Goal: Task Accomplishment & Management: Manage account settings

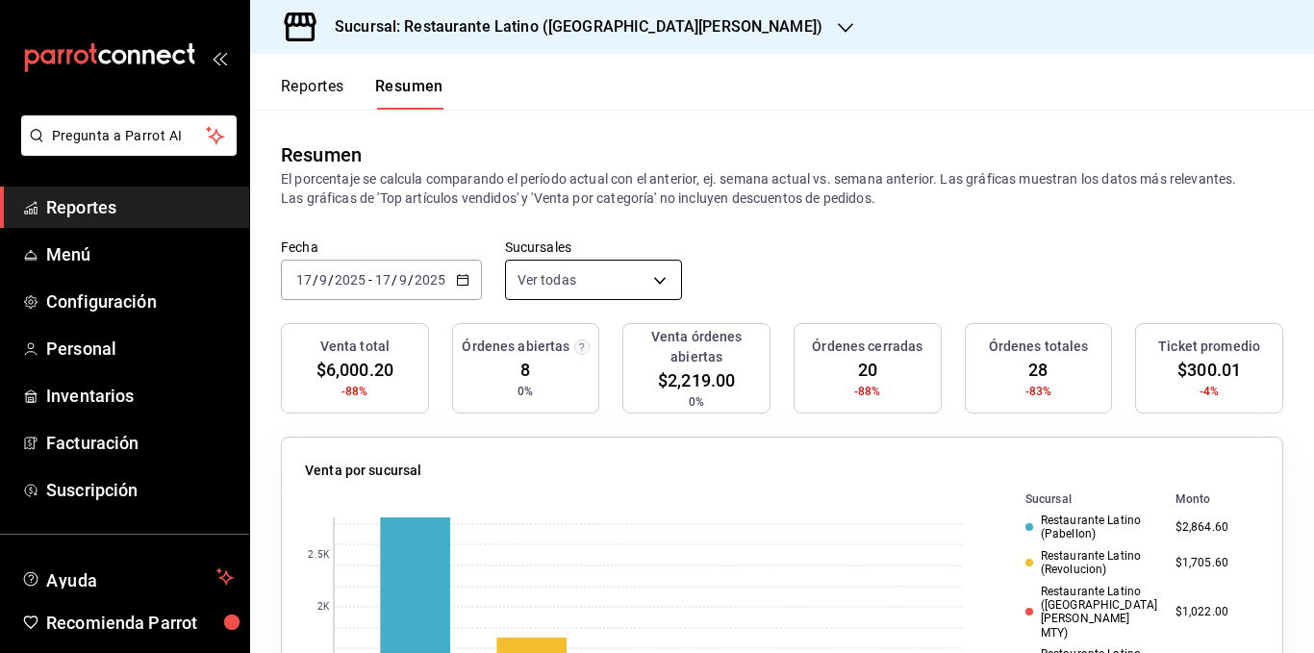
click at [558, 284] on body "Pregunta a Parrot AI Reportes Menú Configuración Personal Inventarios Facturaci…" at bounding box center [657, 326] width 1314 height 653
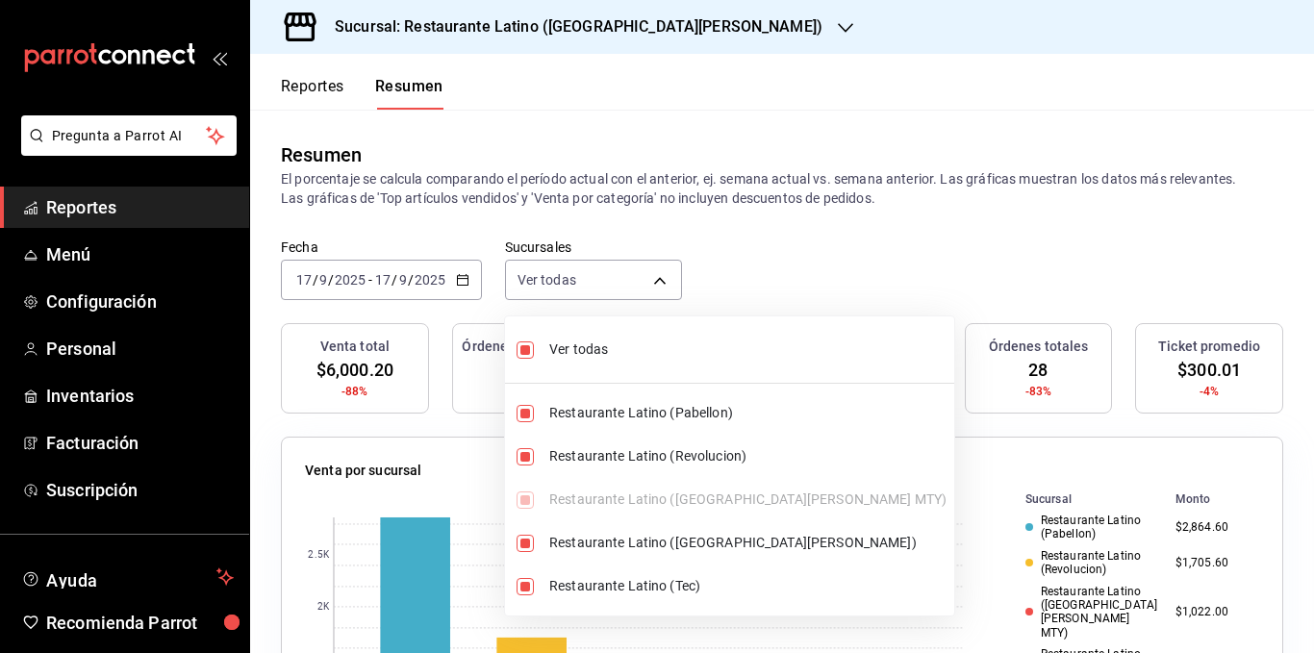
click at [608, 345] on span "Ver todas" at bounding box center [747, 349] width 397 height 20
type input "[object Object]"
checkbox input "false"
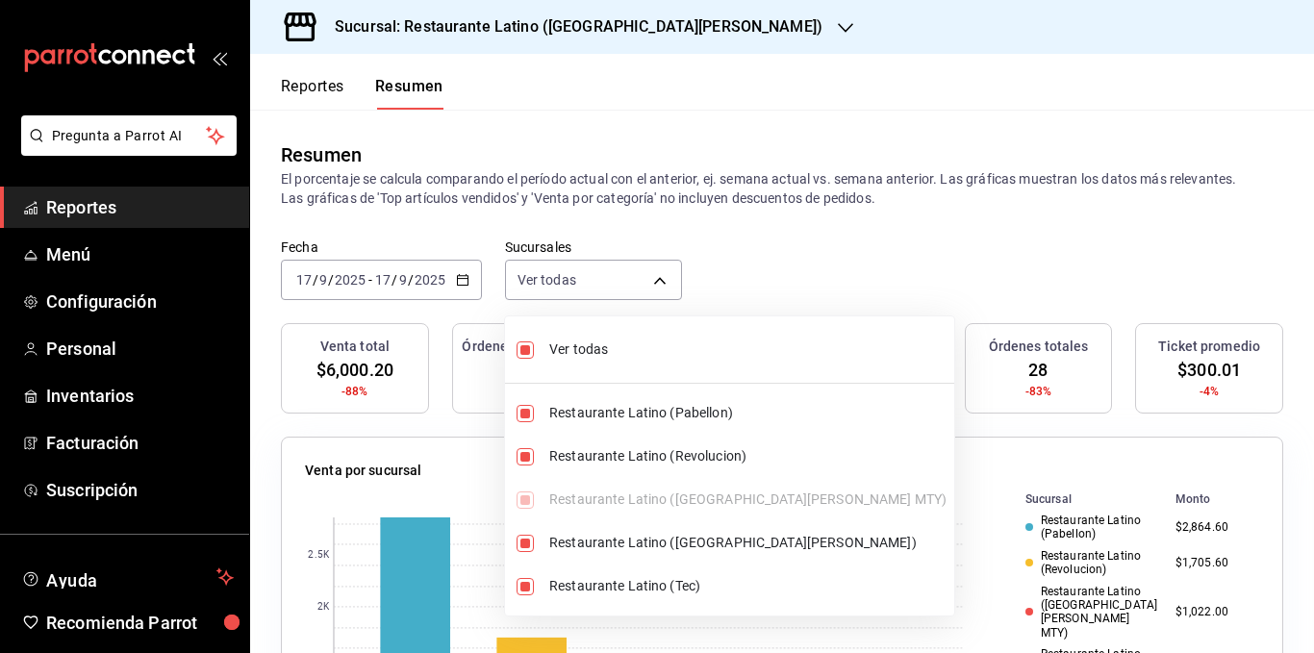
checkbox input "false"
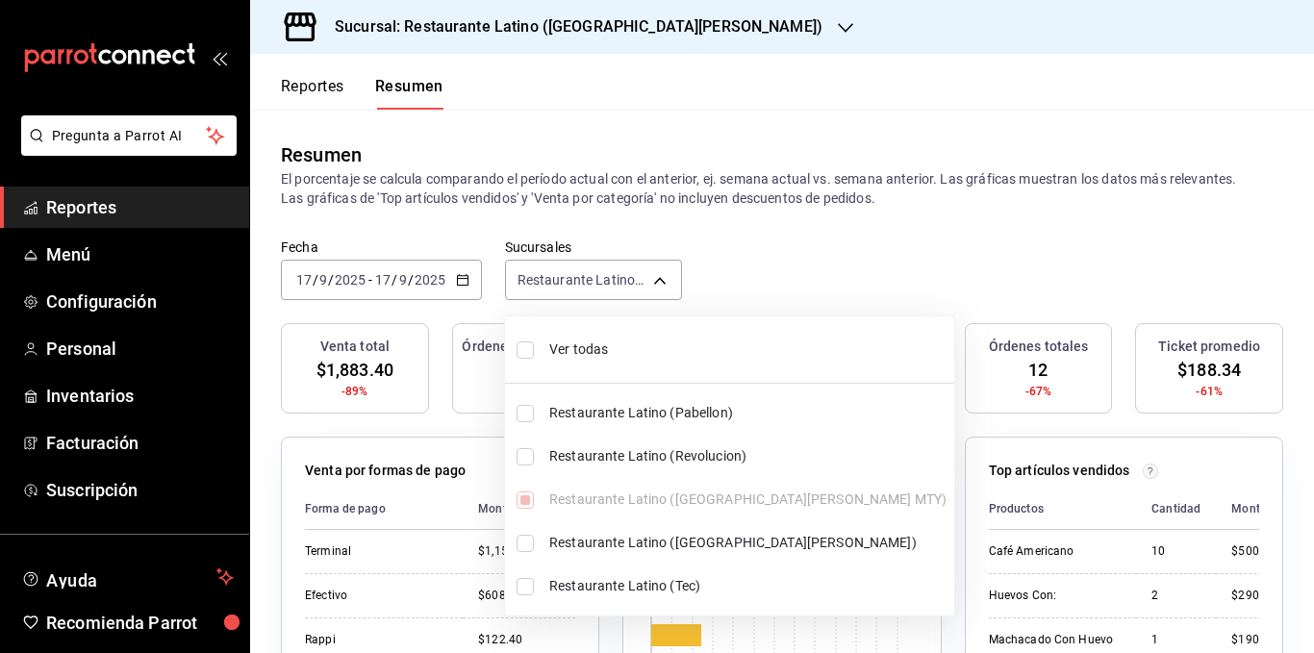
click at [608, 345] on span "Ver todas" at bounding box center [747, 349] width 397 height 20
type input "[object Object],[object Object],[object Object],[object Object],[object Object]"
checkbox input "true"
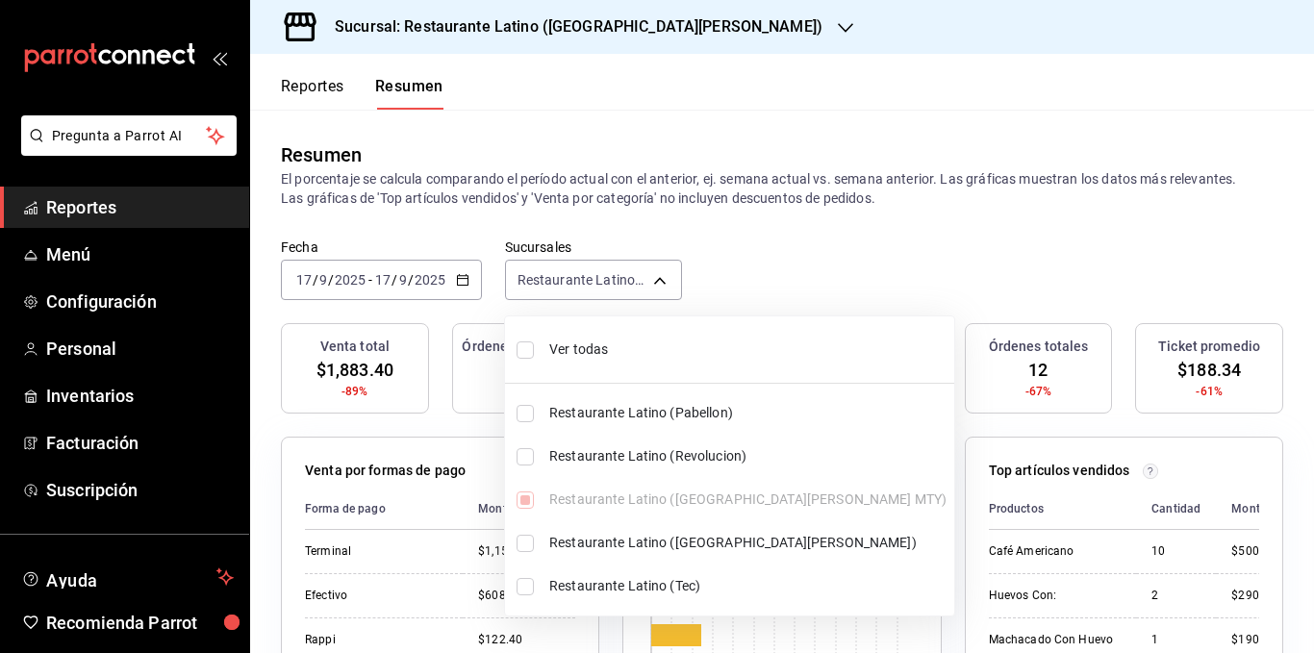
checkbox input "true"
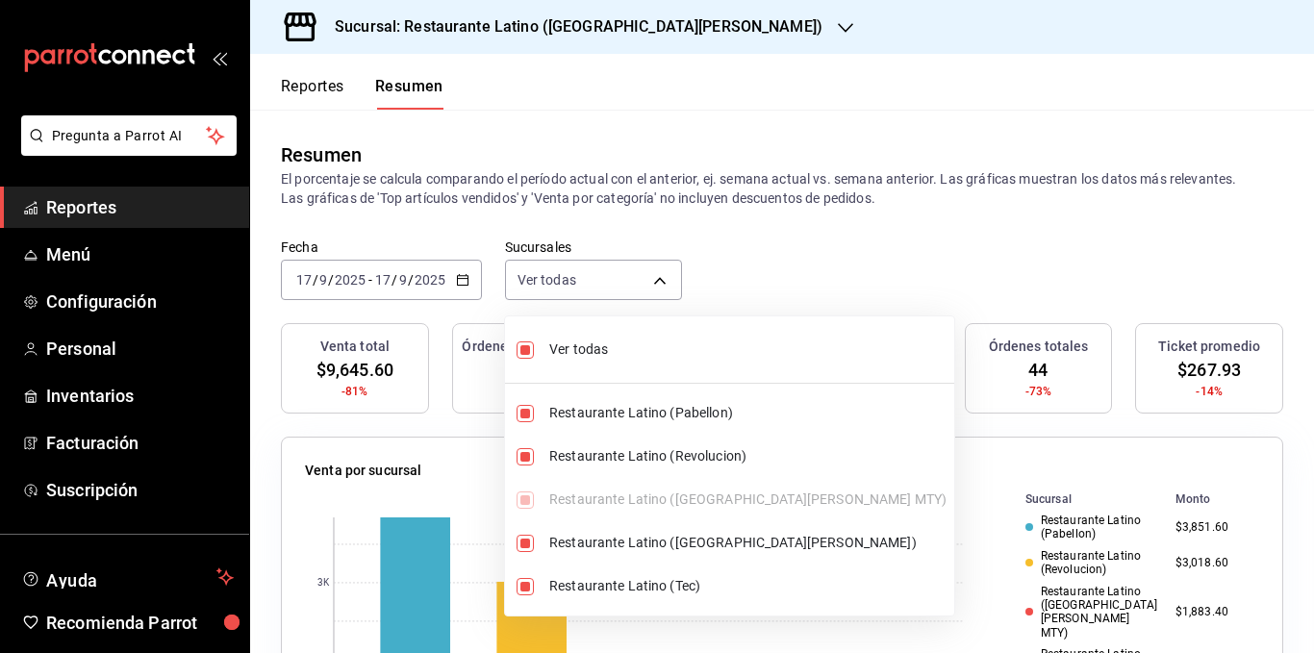
click at [634, 196] on div at bounding box center [657, 326] width 1314 height 653
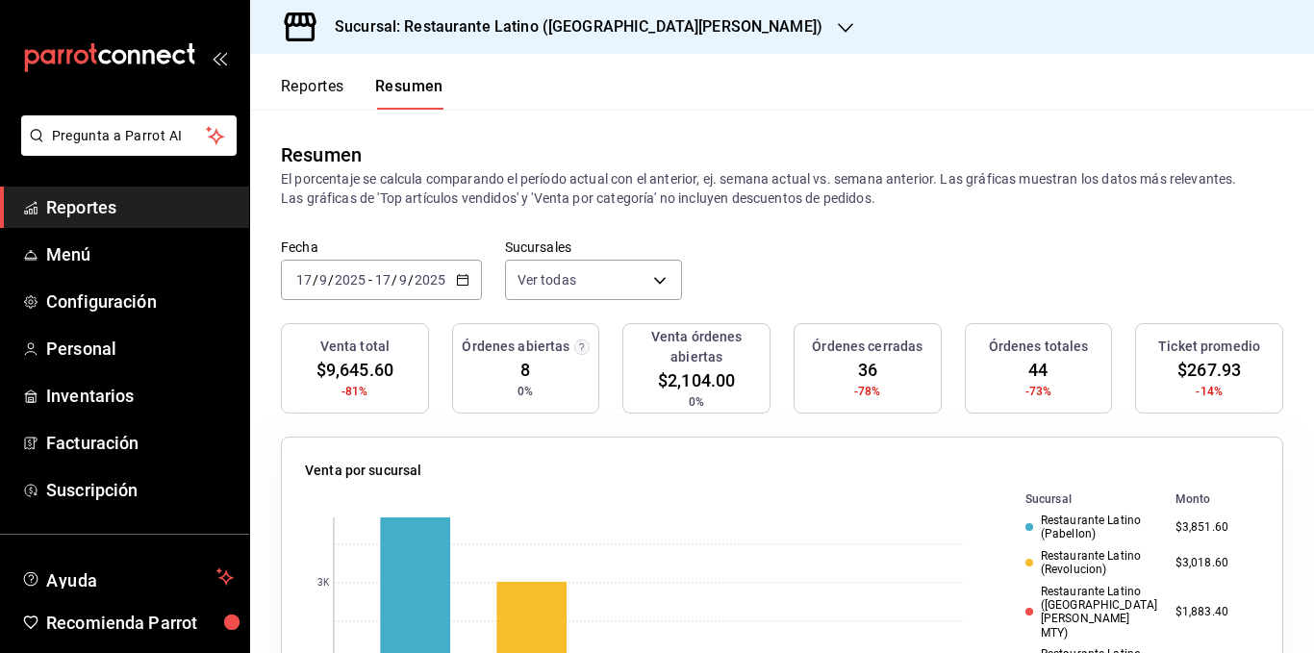
click at [634, 196] on p "El porcentaje se calcula comparando el período actual con el anterior, ej. sema…" at bounding box center [782, 188] width 1002 height 38
click at [680, 195] on p "El porcentaje se calcula comparando el período actual con el anterior, ej. sema…" at bounding box center [782, 188] width 1002 height 38
click at [688, 196] on p "El porcentaje se calcula comparando el período actual con el anterior, ej. sema…" at bounding box center [782, 188] width 1002 height 38
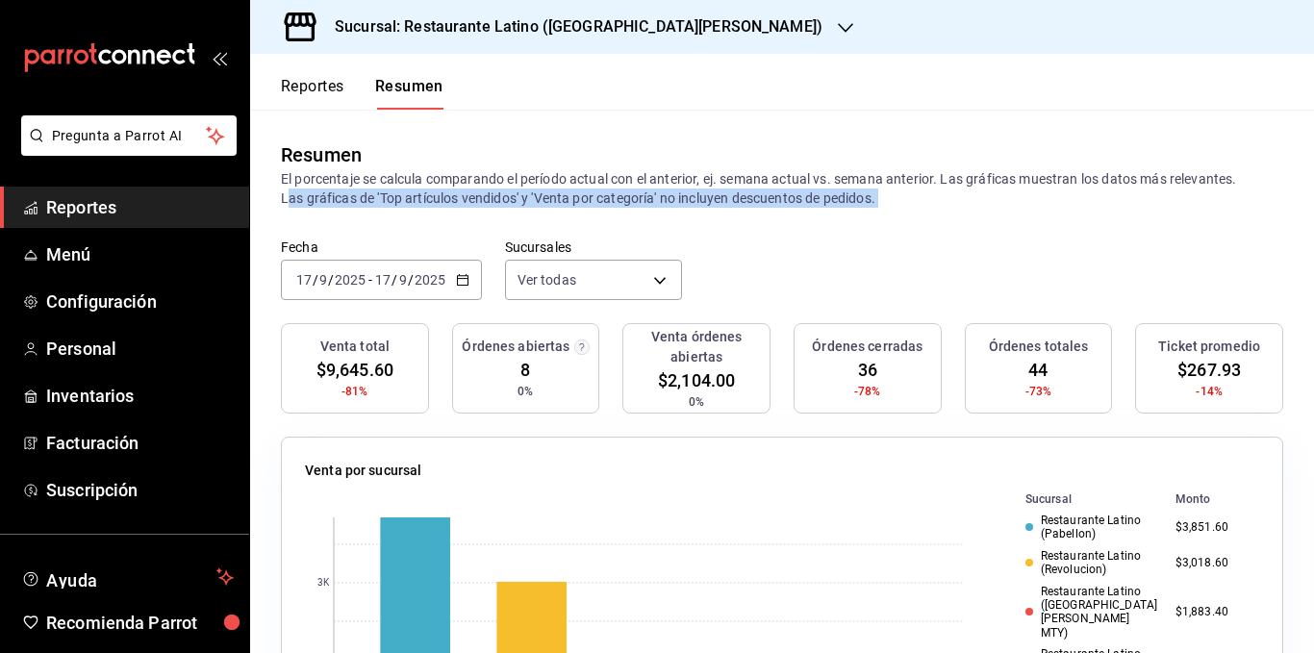
click at [688, 196] on p "El porcentaje se calcula comparando el período actual con el anterior, ej. sema…" at bounding box center [782, 188] width 1002 height 38
click at [777, 204] on p "El porcentaje se calcula comparando el período actual con el anterior, ej. sema…" at bounding box center [782, 188] width 1002 height 38
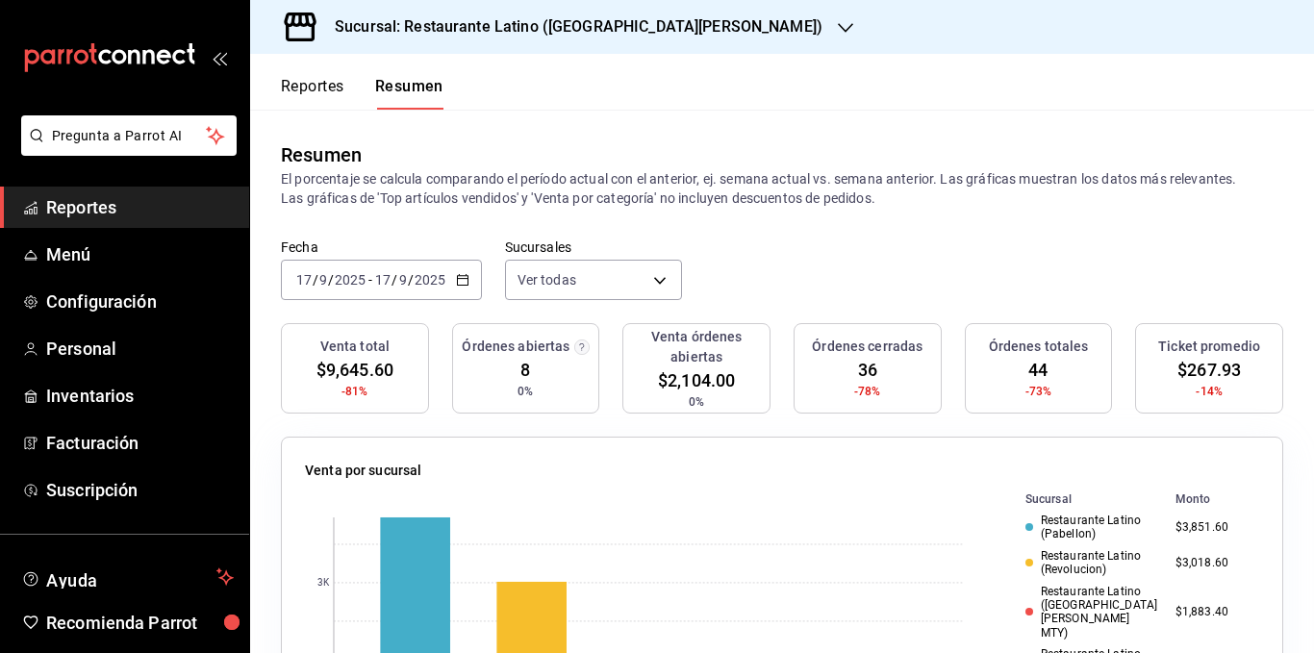
click at [792, 178] on p "El porcentaje se calcula comparando el período actual con el anterior, ej. sema…" at bounding box center [782, 188] width 1002 height 38
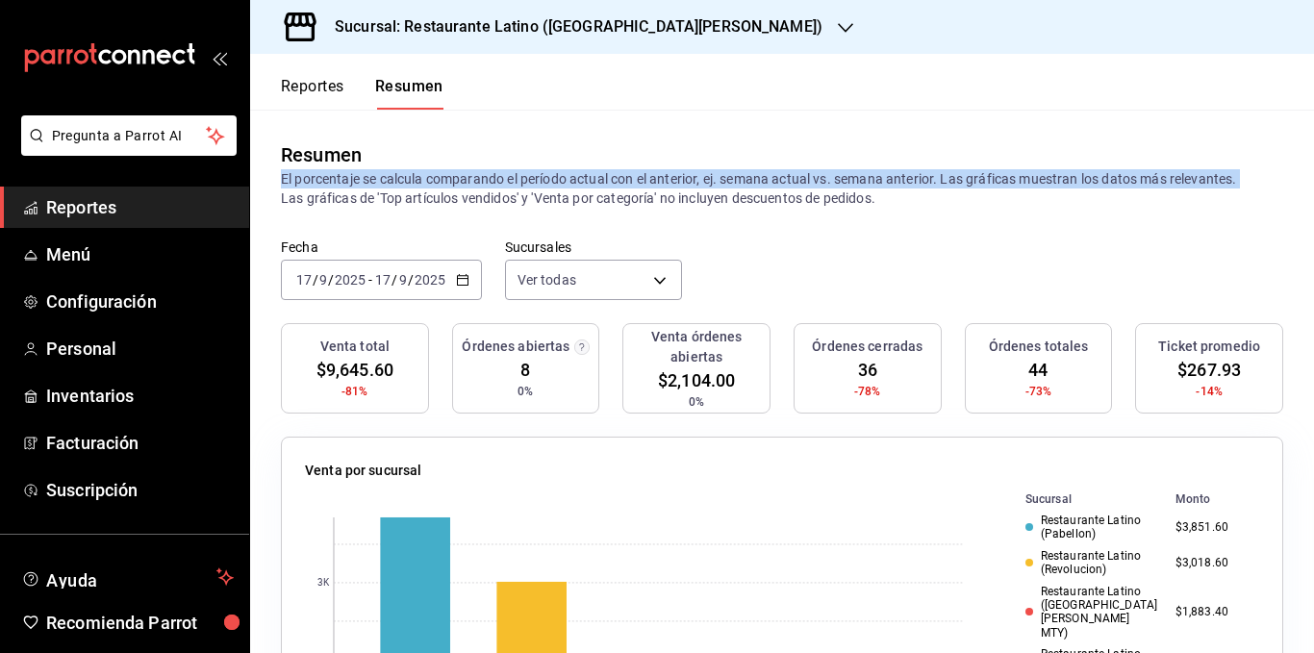
click at [792, 178] on p "El porcentaje se calcula comparando el período actual con el anterior, ej. sema…" at bounding box center [782, 188] width 1002 height 38
click at [791, 178] on p "El porcentaje se calcula comparando el período actual con el anterior, ej. sema…" at bounding box center [782, 188] width 1002 height 38
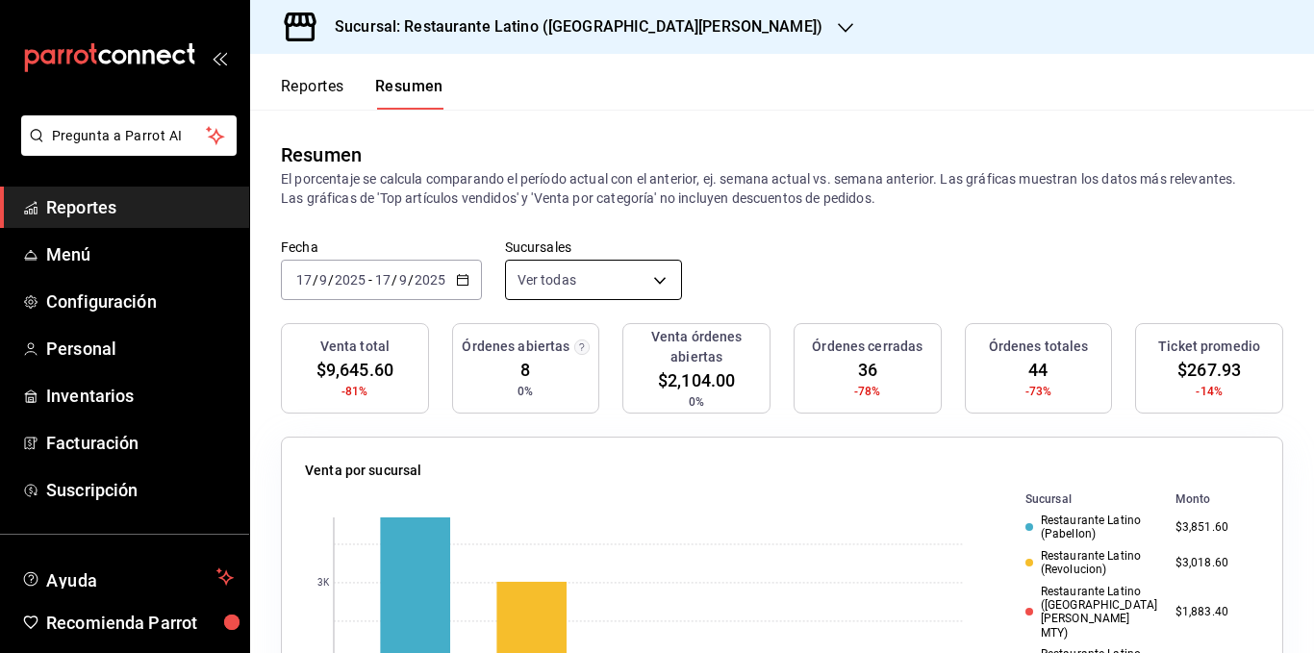
click at [656, 278] on body "Pregunta a Parrot AI Reportes Menú Configuración Personal Inventarios Facturaci…" at bounding box center [657, 326] width 1314 height 653
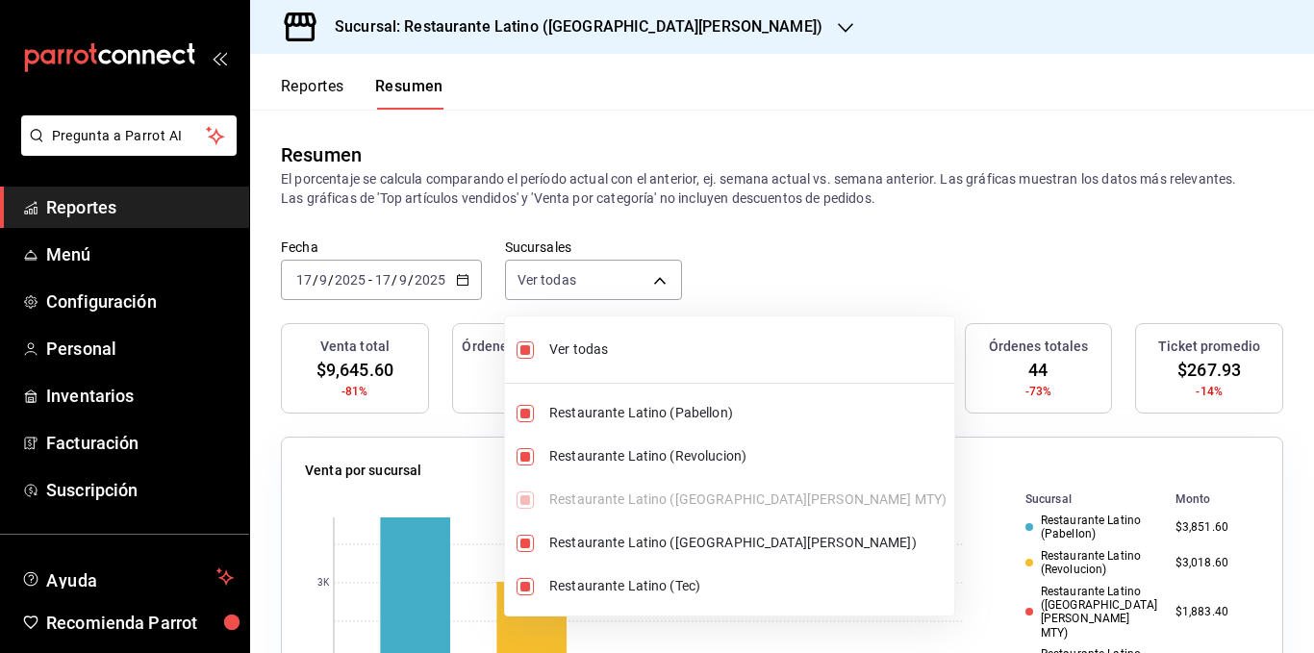
click at [607, 350] on span "Ver todas" at bounding box center [747, 349] width 397 height 20
type input "[object Object]"
checkbox input "false"
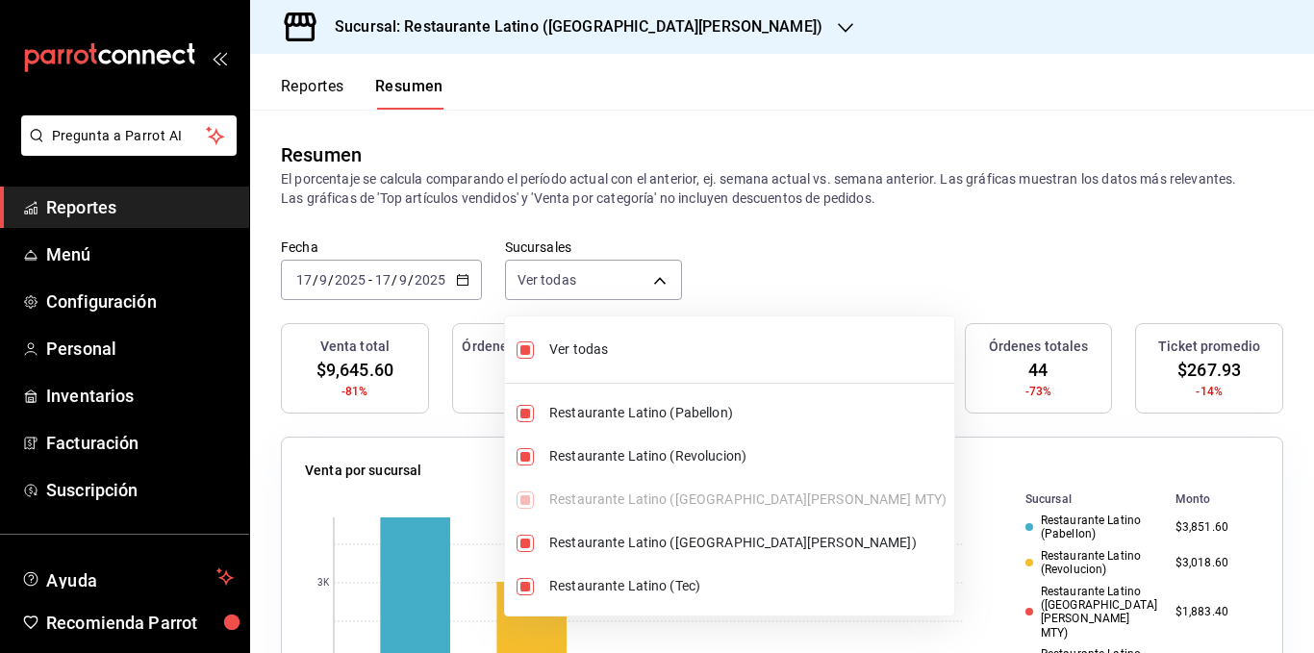
checkbox input "false"
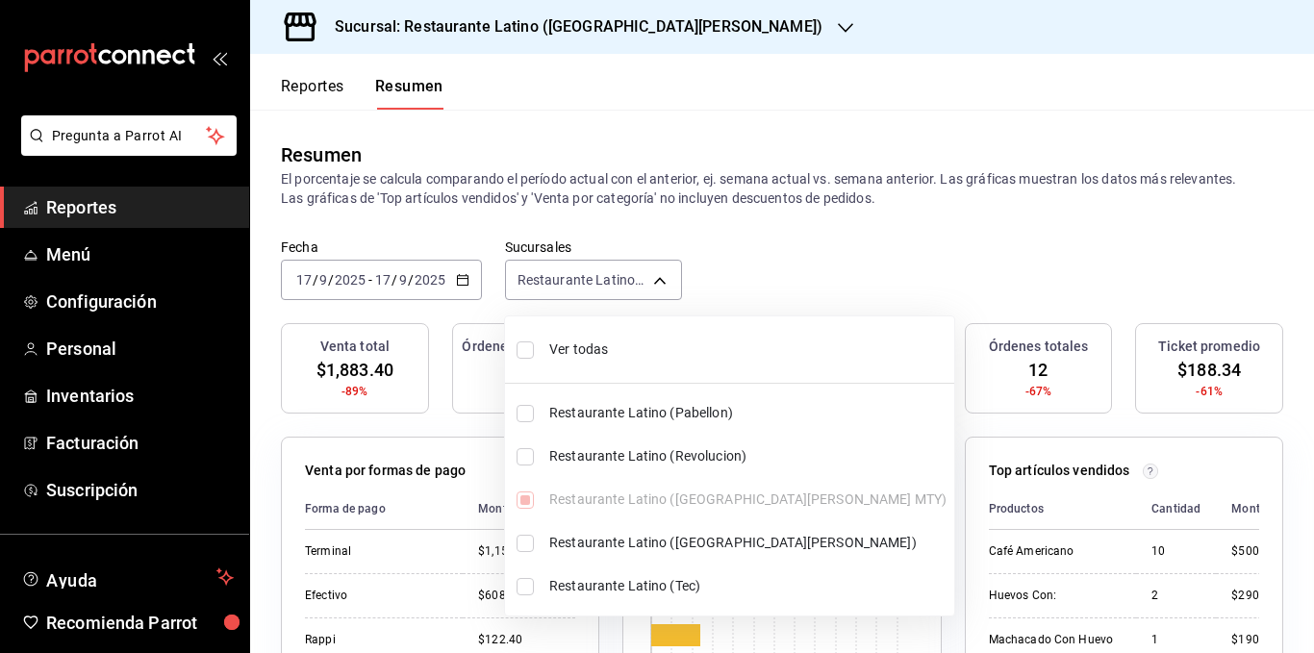
click at [593, 345] on span "Ver todas" at bounding box center [747, 349] width 397 height 20
type input "[object Object],[object Object],[object Object],[object Object],[object Object]"
checkbox input "true"
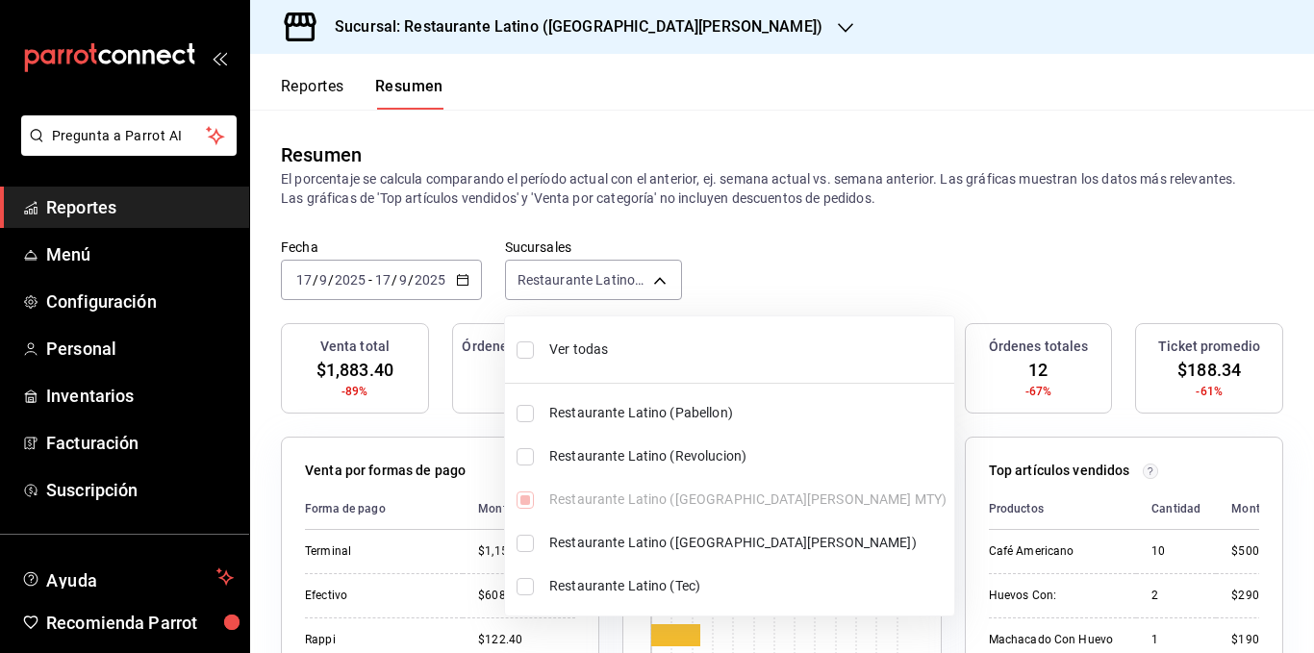
checkbox input "true"
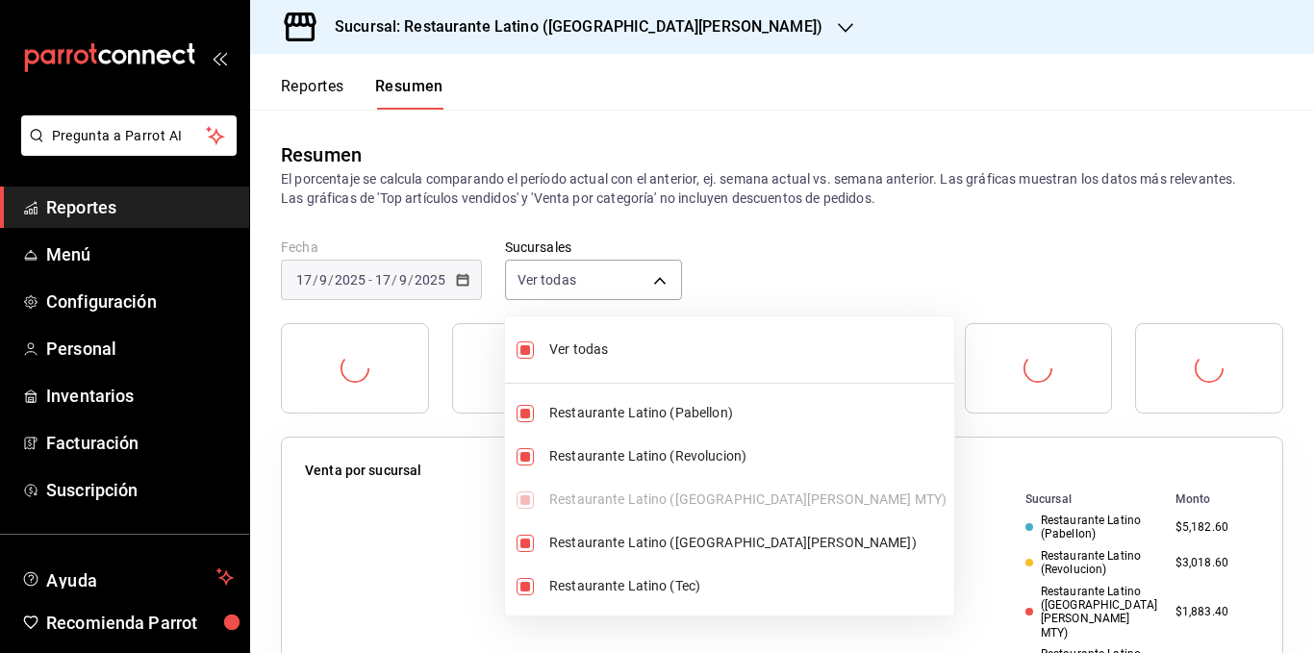
click at [655, 189] on div at bounding box center [657, 326] width 1314 height 653
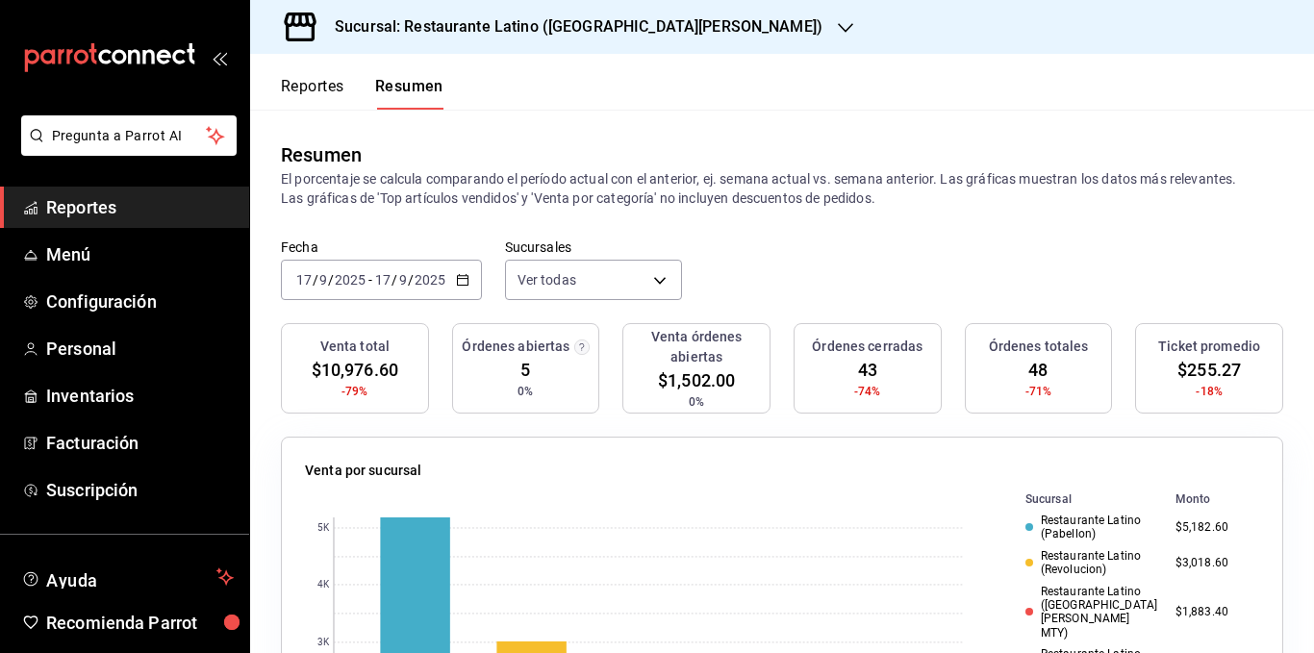
click at [612, 185] on p "El porcentaje se calcula comparando el período actual con el anterior, ej. sema…" at bounding box center [782, 188] width 1002 height 38
click at [595, 185] on p "El porcentaje se calcula comparando el período actual con el anterior, ej. sema…" at bounding box center [782, 188] width 1002 height 38
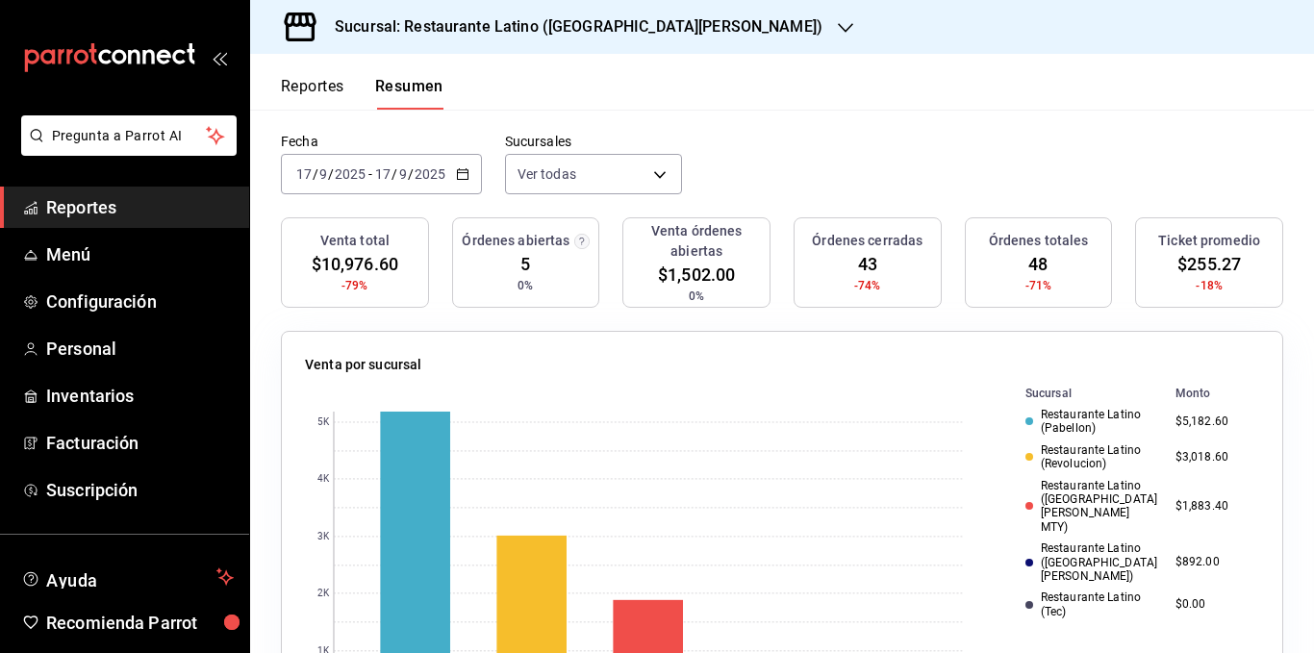
scroll to position [192, 0]
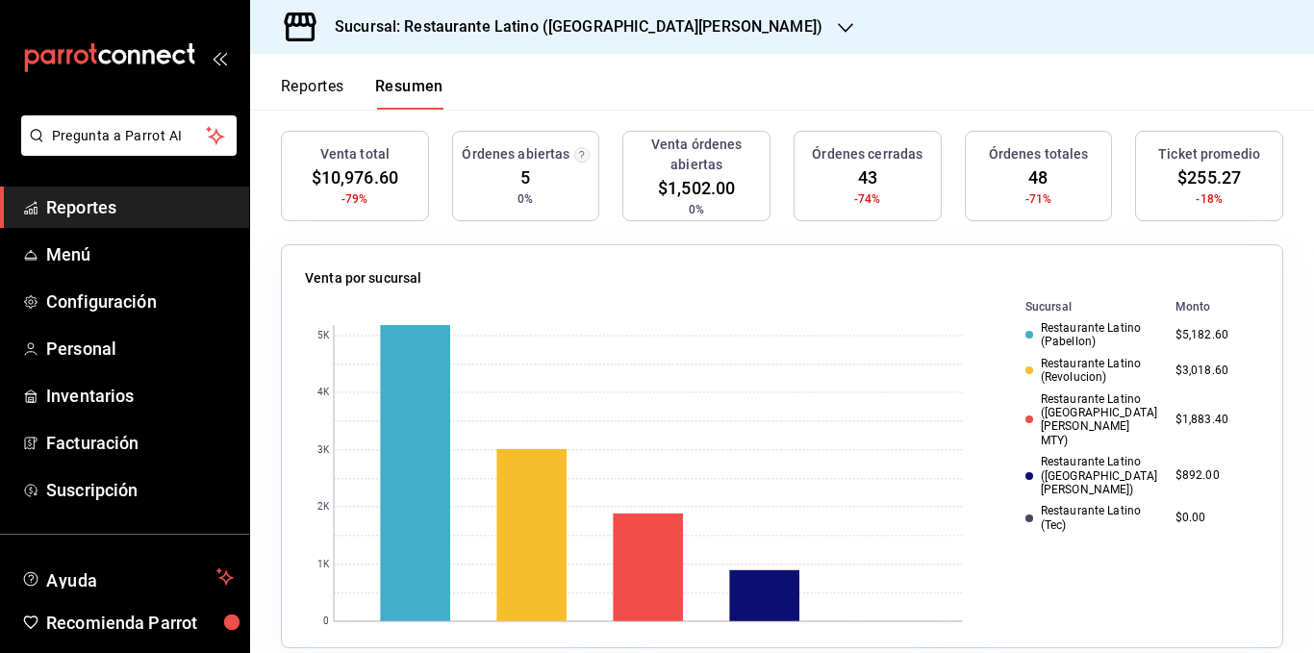
click at [1085, 409] on div "Restaurante Latino ([GEOGRAPHIC_DATA][PERSON_NAME] MTY)" at bounding box center [1092, 420] width 135 height 56
click at [1080, 370] on div "Restaurante Latino (Revolucion)" at bounding box center [1092, 371] width 135 height 28
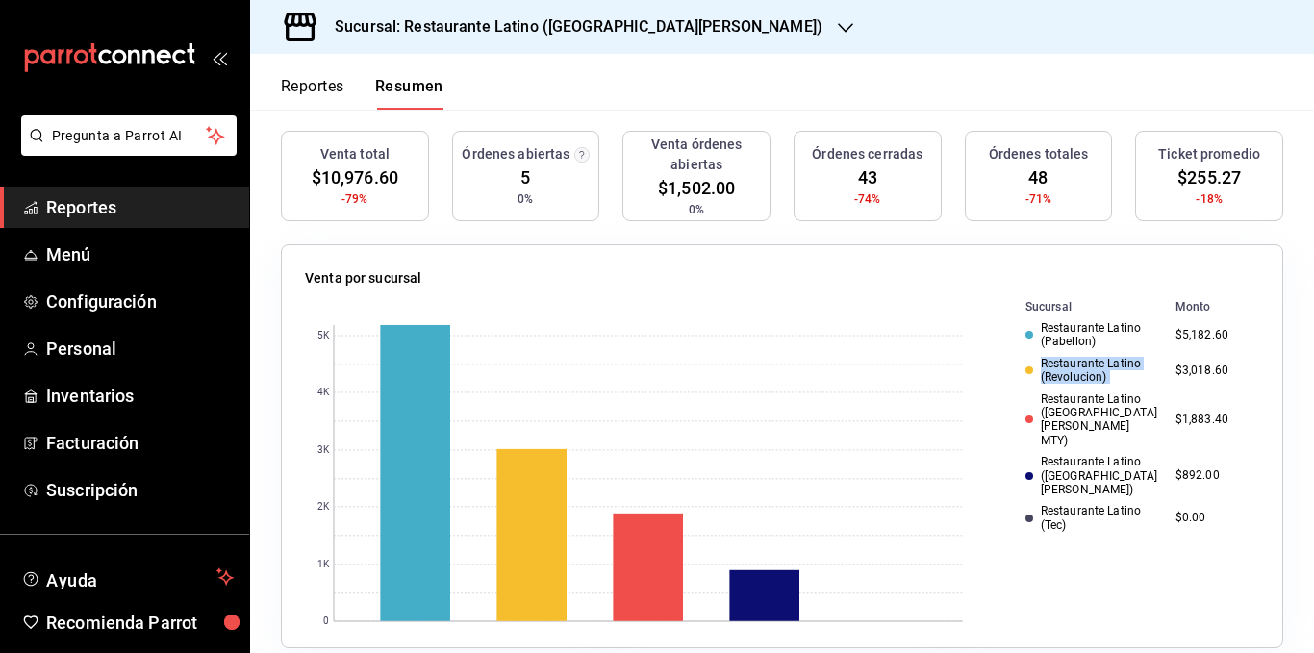
click at [1080, 370] on div "Restaurante Latino (Revolucion)" at bounding box center [1092, 371] width 135 height 28
click at [1074, 341] on div "Restaurante Latino (Pabellon)" at bounding box center [1092, 335] width 135 height 28
click at [1050, 371] on div "Restaurante Latino (Revolucion)" at bounding box center [1092, 371] width 135 height 28
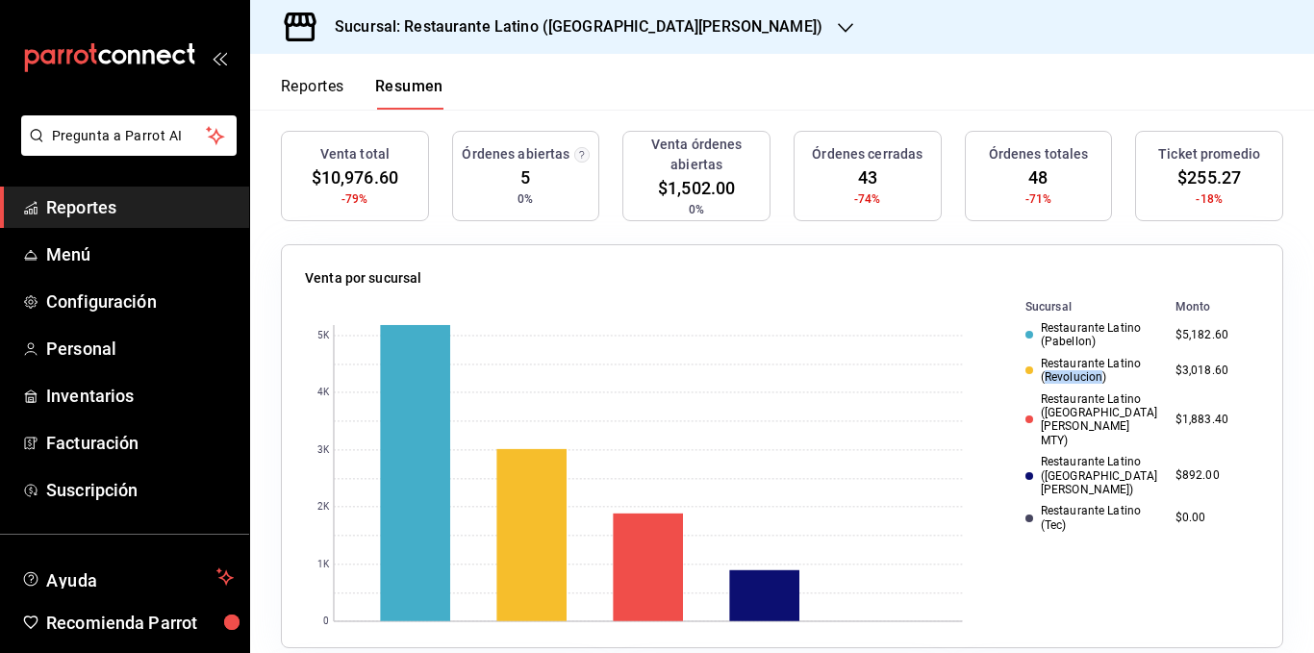
click at [1050, 371] on div "Restaurante Latino (Revolucion)" at bounding box center [1092, 371] width 135 height 28
click at [1061, 363] on div "Restaurante Latino (Revolucion)" at bounding box center [1092, 371] width 135 height 28
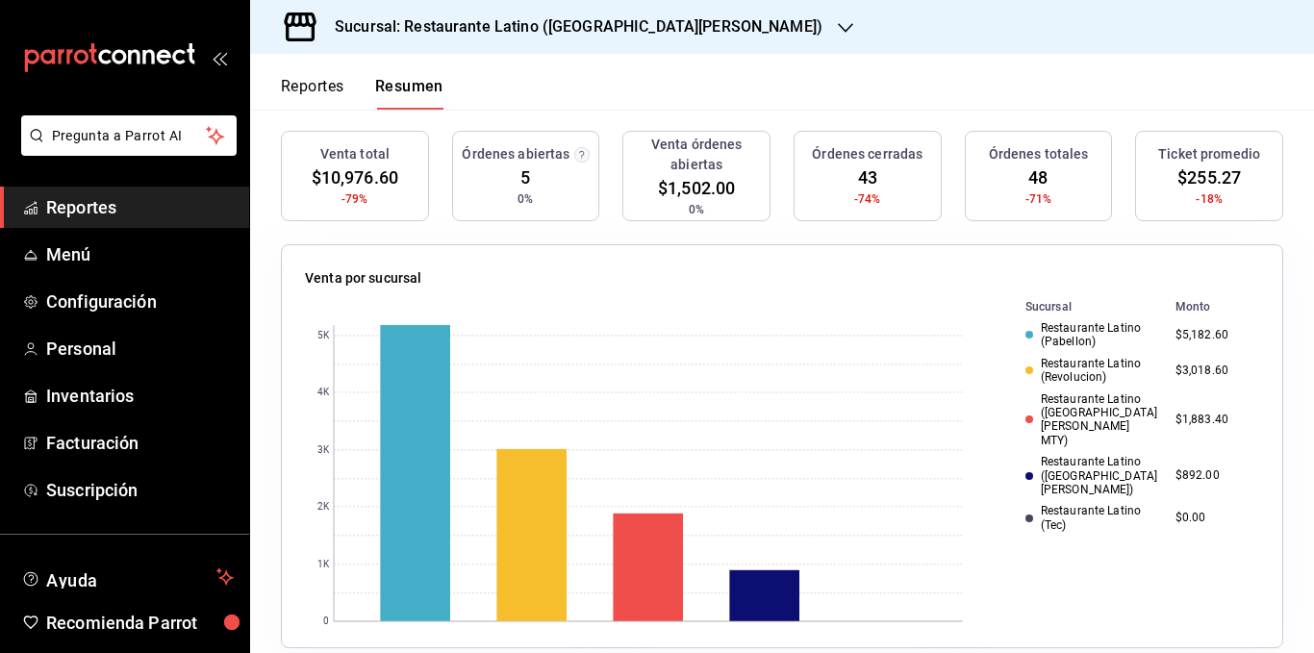
click at [1076, 325] on div "Restaurante Latino (Pabellon)" at bounding box center [1092, 335] width 135 height 28
click at [1069, 360] on div "Restaurante Latino (Revolucion)" at bounding box center [1092, 371] width 135 height 28
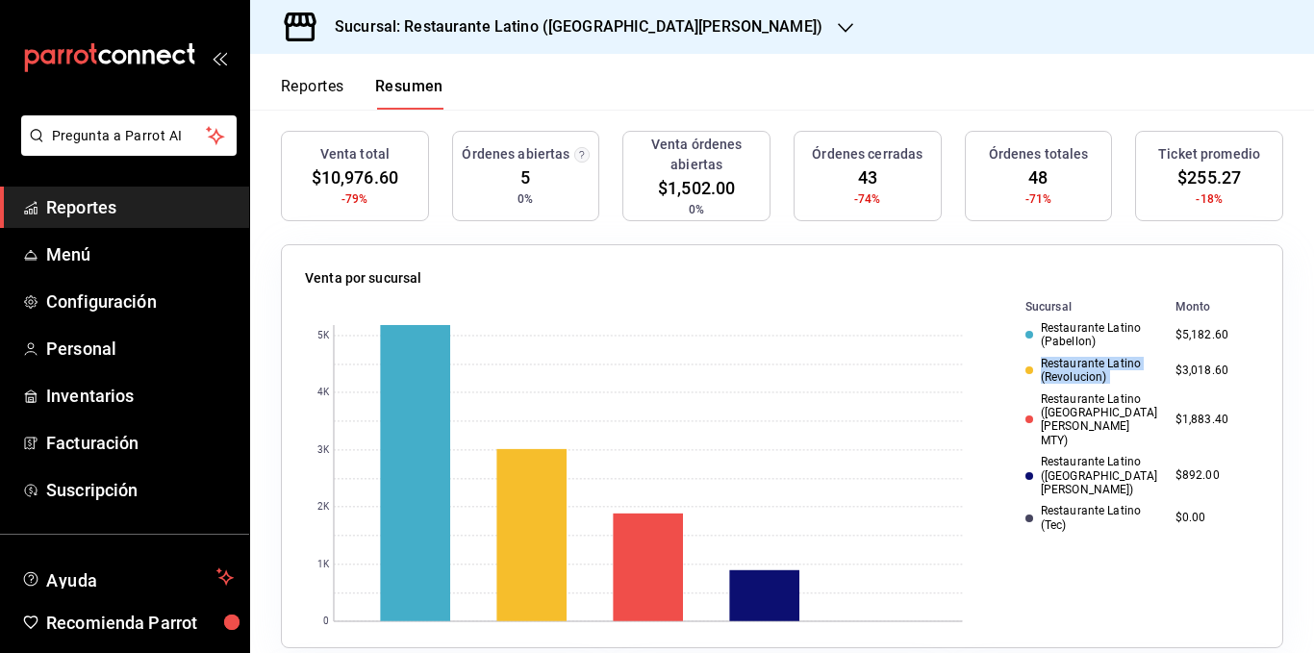
click at [1069, 360] on div "Restaurante Latino (Revolucion)" at bounding box center [1092, 371] width 135 height 28
click at [1071, 325] on div "Restaurante Latino (Pabellon)" at bounding box center [1092, 335] width 135 height 28
click at [1064, 396] on div "Restaurante Latino ([GEOGRAPHIC_DATA][PERSON_NAME] MTY)" at bounding box center [1092, 420] width 135 height 56
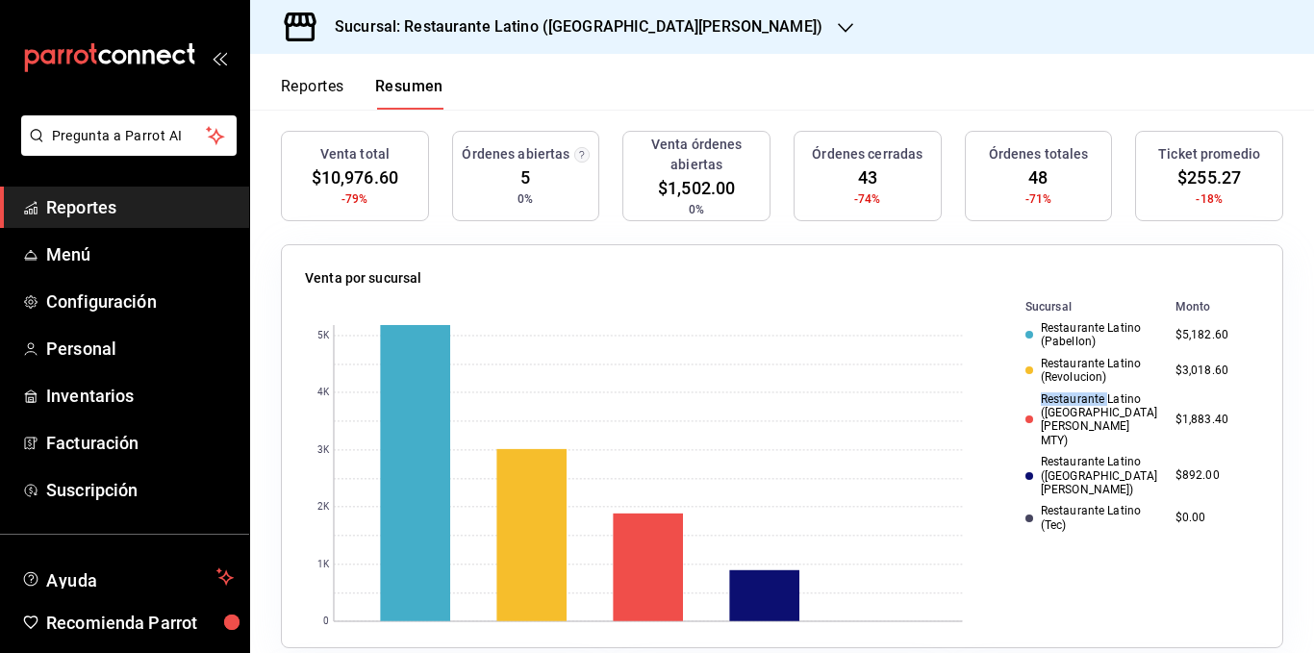
click at [1064, 396] on div "Restaurante Latino ([GEOGRAPHIC_DATA][PERSON_NAME] MTY)" at bounding box center [1092, 420] width 135 height 56
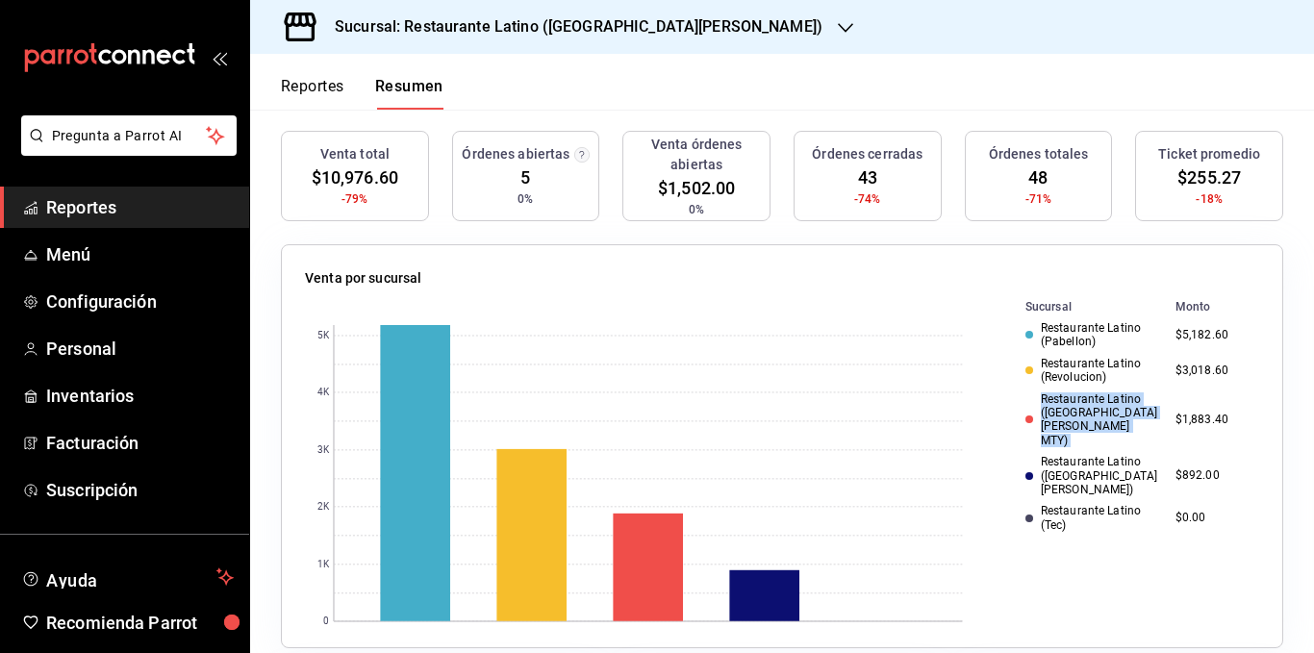
click at [1064, 396] on div "Restaurante Latino ([GEOGRAPHIC_DATA][PERSON_NAME] MTY)" at bounding box center [1092, 420] width 135 height 56
click at [1063, 455] on div "Restaurante Latino ([GEOGRAPHIC_DATA][PERSON_NAME])" at bounding box center [1092, 475] width 135 height 41
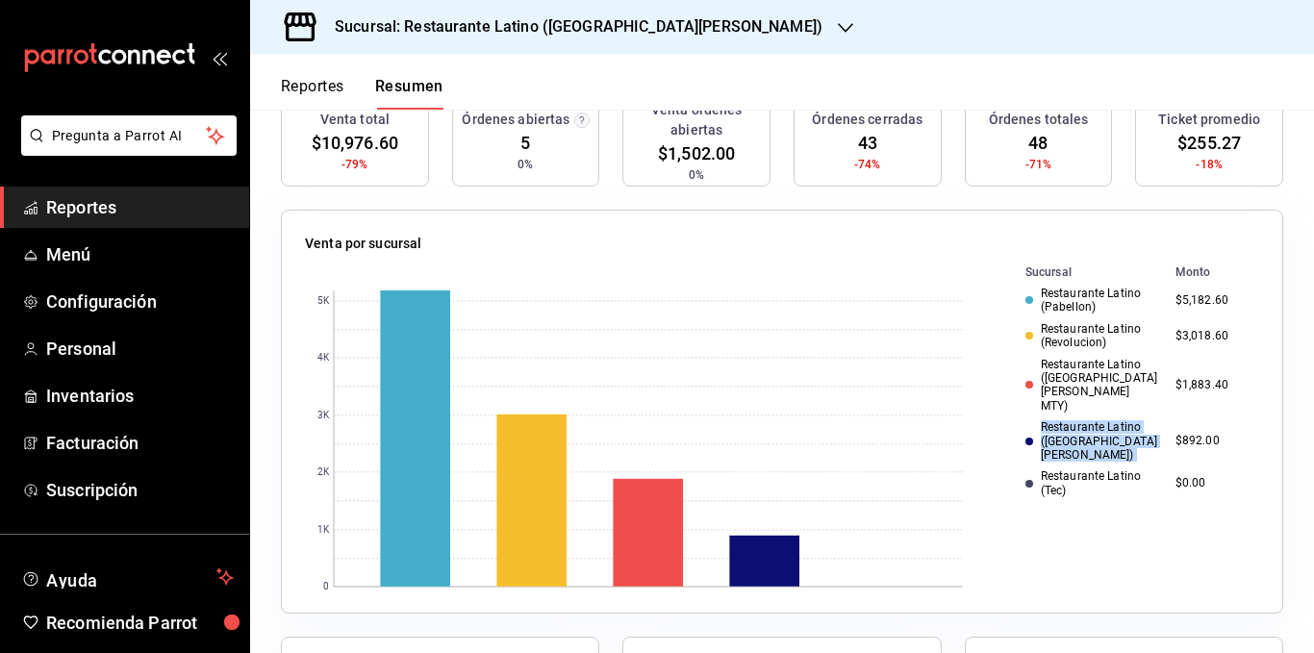
scroll to position [288, 0]
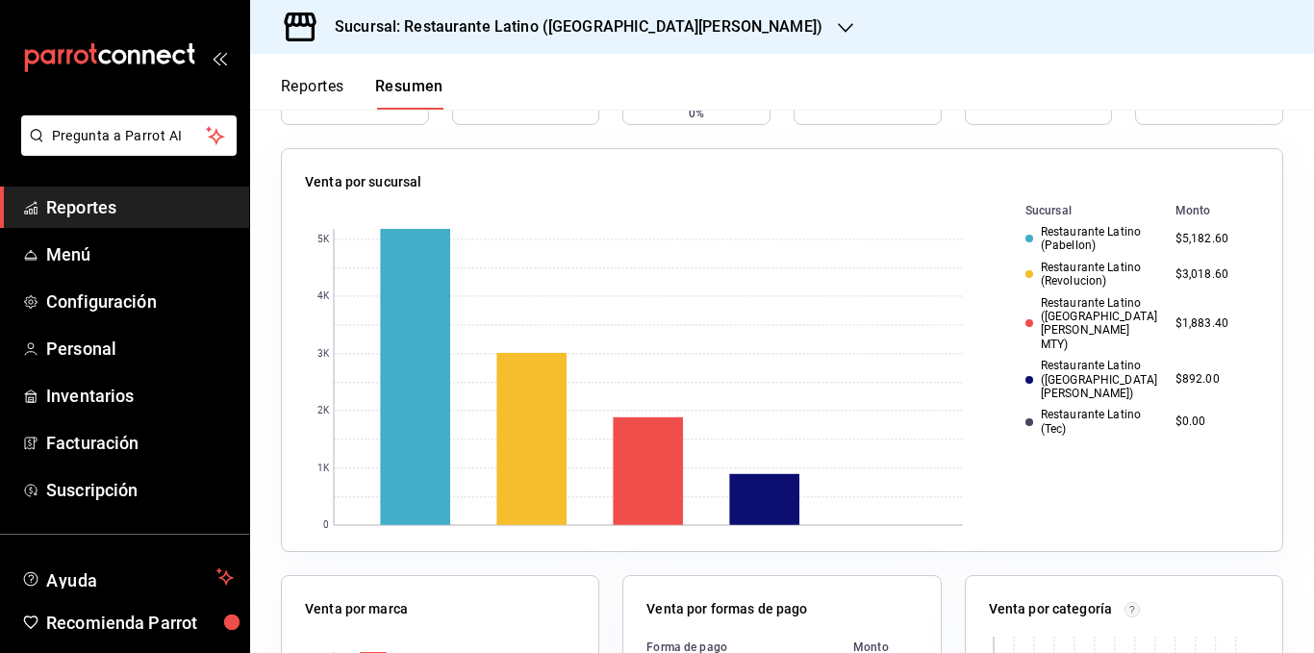
click at [1052, 275] on div "Restaurante Latino (Revolucion)" at bounding box center [1092, 275] width 135 height 28
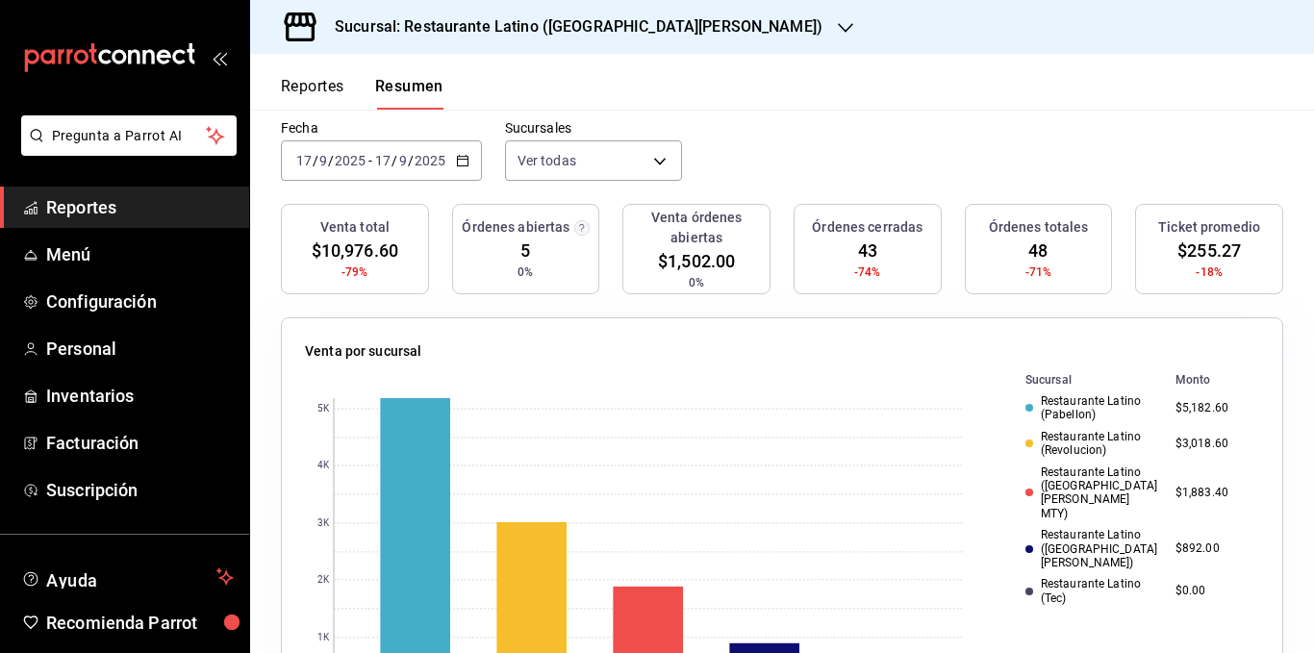
scroll to position [0, 0]
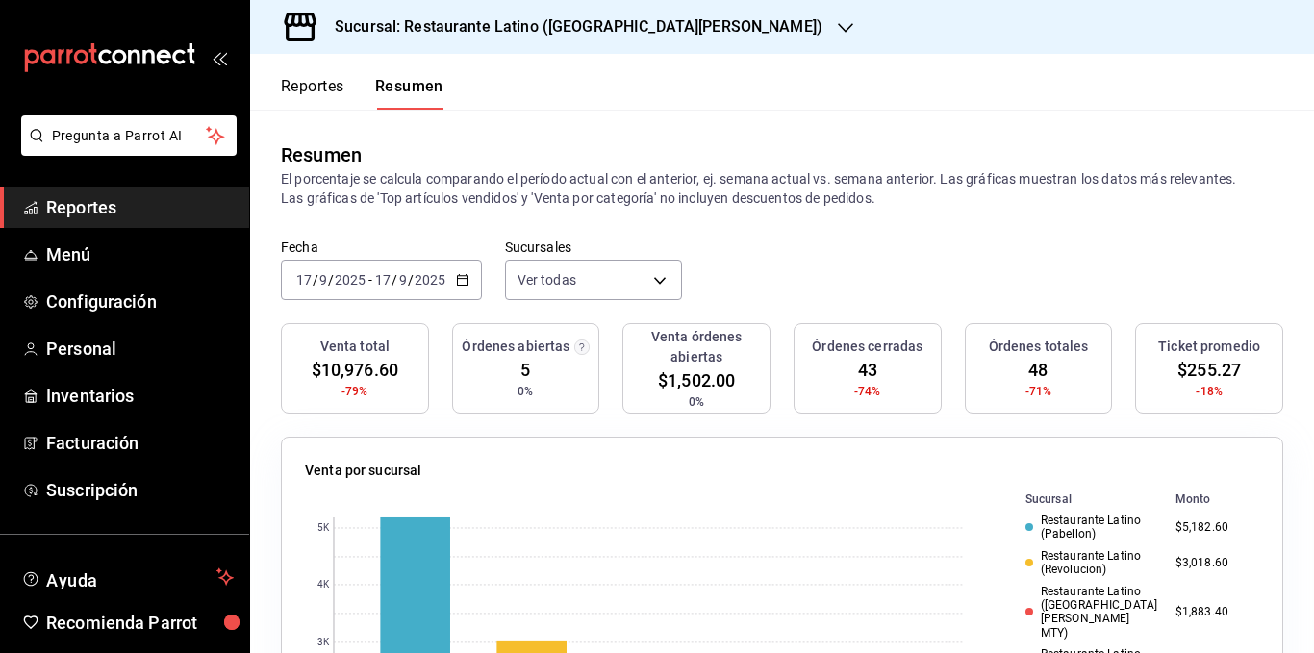
click at [701, 200] on p "El porcentaje se calcula comparando el período actual con el anterior, ej. sema…" at bounding box center [782, 188] width 1002 height 38
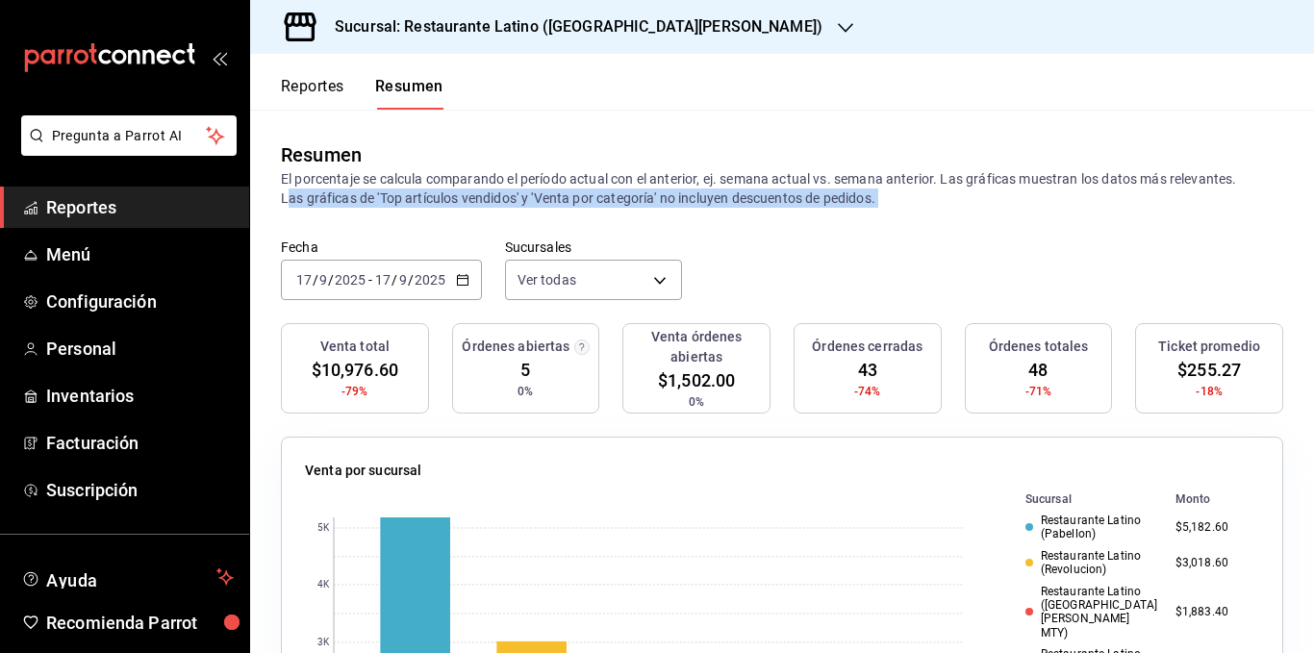
click at [701, 200] on p "El porcentaje se calcula comparando el período actual con el anterior, ej. sema…" at bounding box center [782, 188] width 1002 height 38
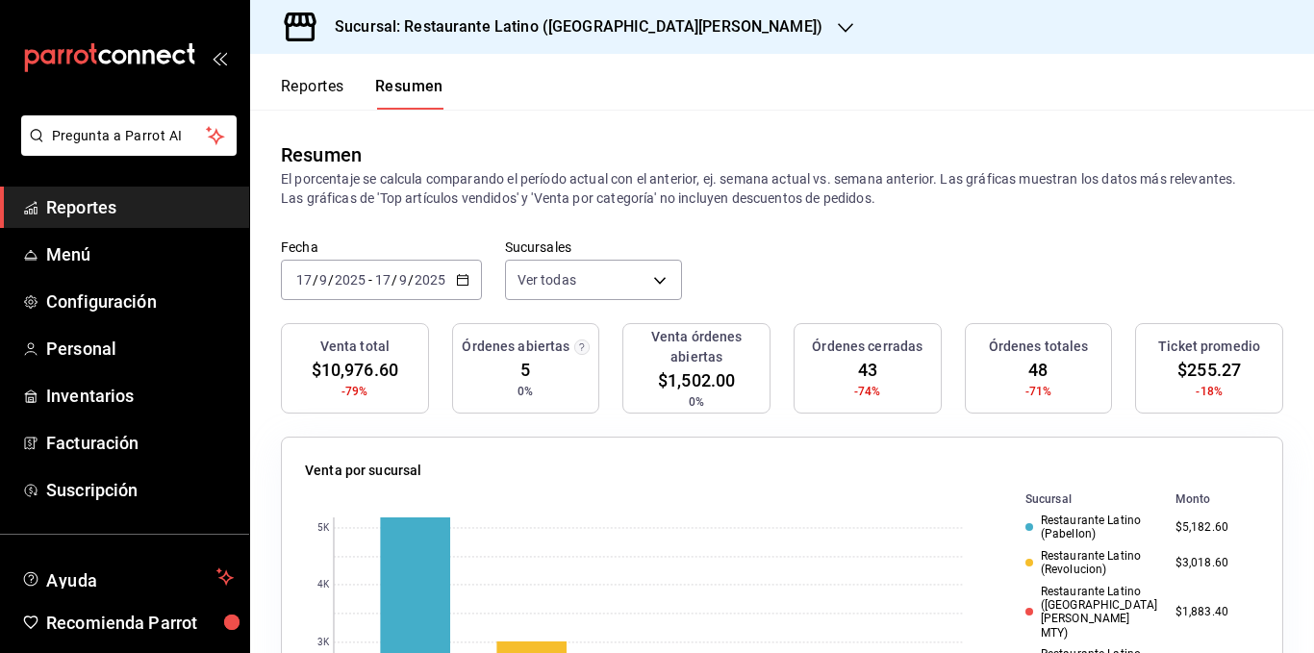
click at [781, 180] on p "El porcentaje se calcula comparando el período actual con el anterior, ej. sema…" at bounding box center [782, 188] width 1002 height 38
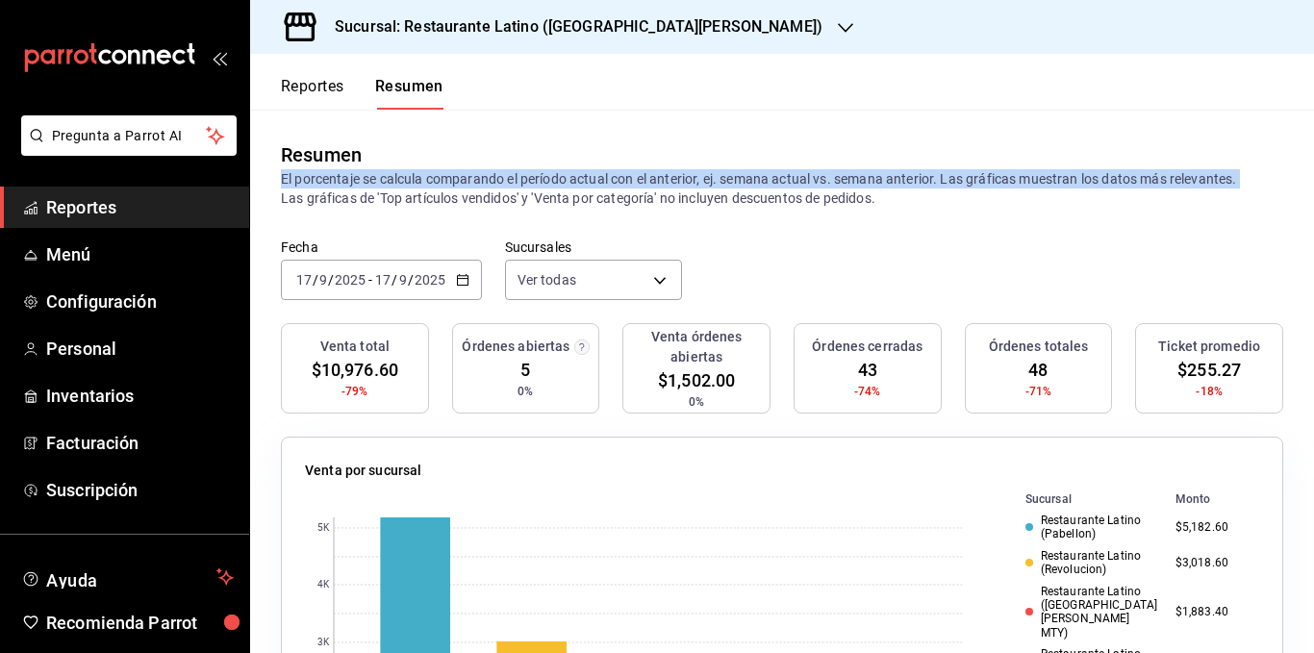
click at [781, 180] on p "El porcentaje se calcula comparando el período actual con el anterior, ej. sema…" at bounding box center [782, 188] width 1002 height 38
click at [632, 176] on p "El porcentaje se calcula comparando el período actual con el anterior, ej. sema…" at bounding box center [782, 188] width 1002 height 38
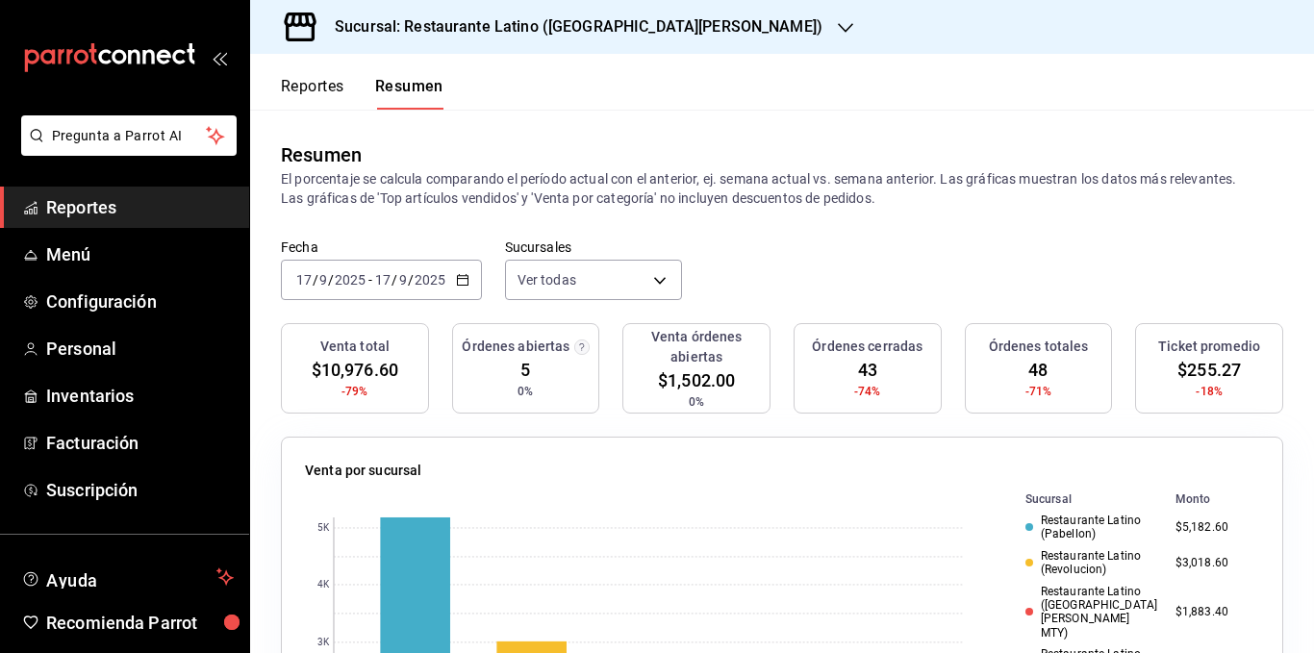
click at [629, 176] on p "El porcentaje se calcula comparando el período actual con el anterior, ej. sema…" at bounding box center [782, 188] width 1002 height 38
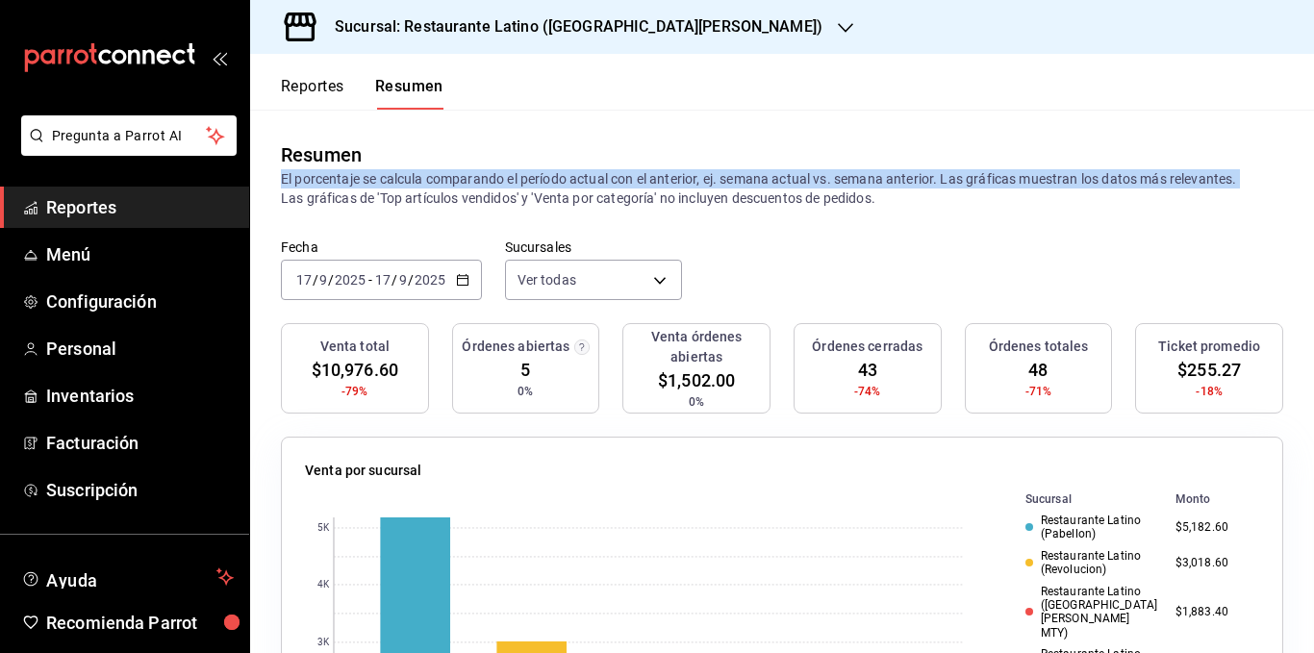
click at [629, 176] on p "El porcentaje se calcula comparando el período actual con el anterior, ej. sema…" at bounding box center [782, 188] width 1002 height 38
click at [588, 287] on body "Pregunta a Parrot AI Reportes Menú Configuración Personal Inventarios Facturaci…" at bounding box center [657, 326] width 1314 height 653
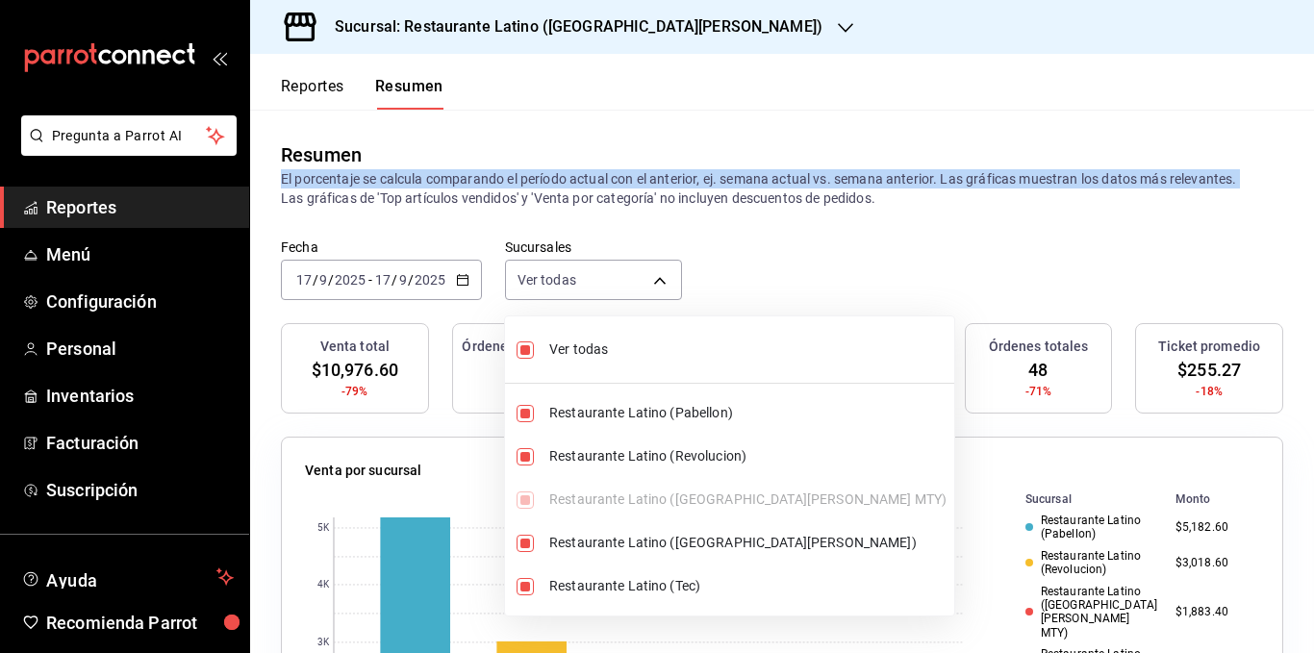
click at [597, 347] on span "Ver todas" at bounding box center [747, 349] width 397 height 20
type input "[object Object]"
checkbox input "false"
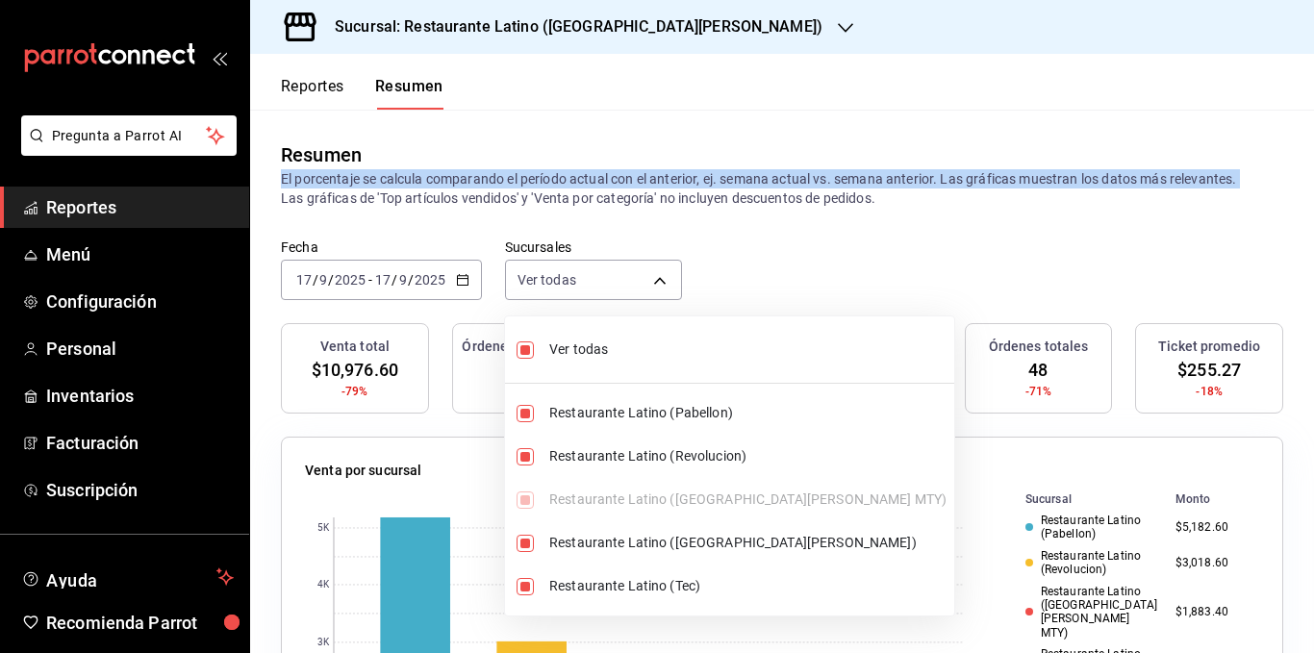
checkbox input "false"
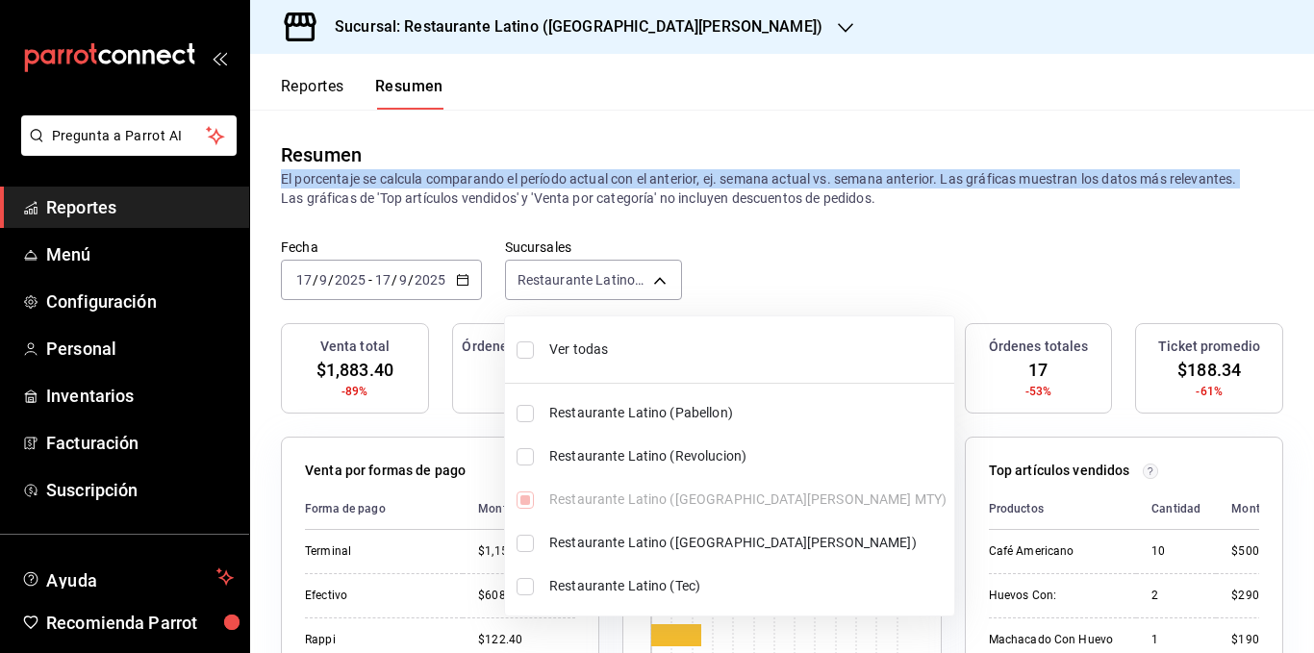
click at [597, 347] on span "Ver todas" at bounding box center [747, 349] width 397 height 20
type input "[object Object],[object Object],[object Object],[object Object],[object Object]"
checkbox input "true"
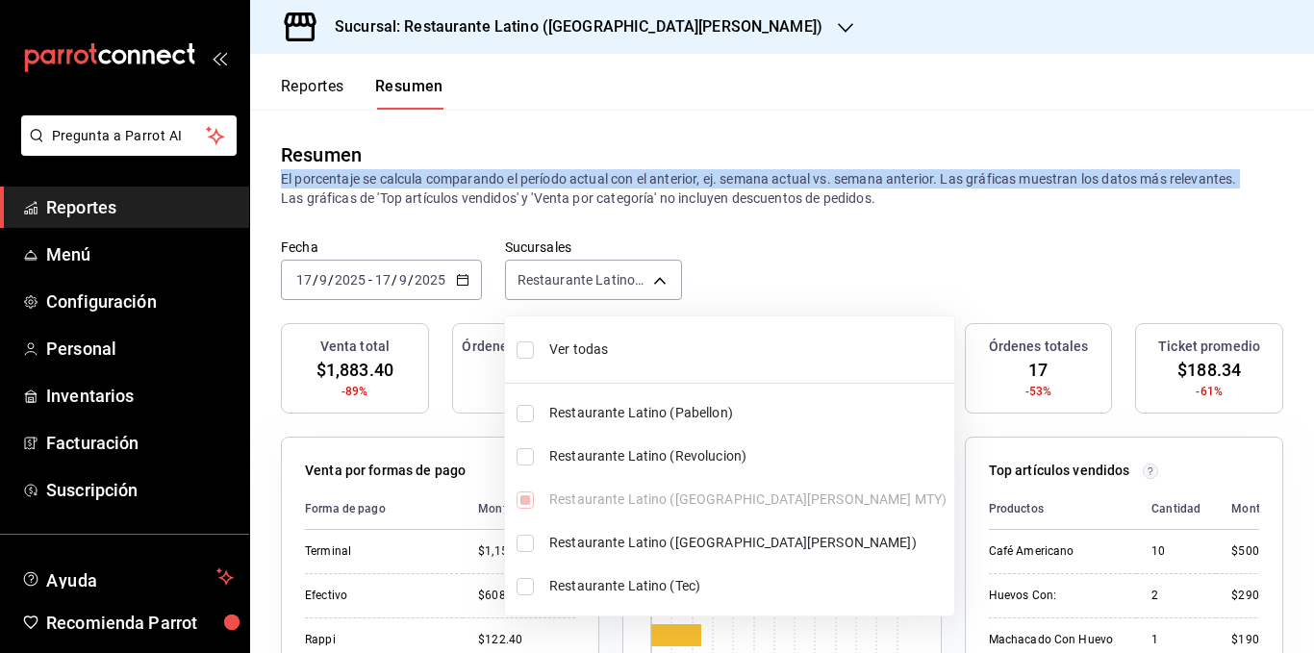
checkbox input "true"
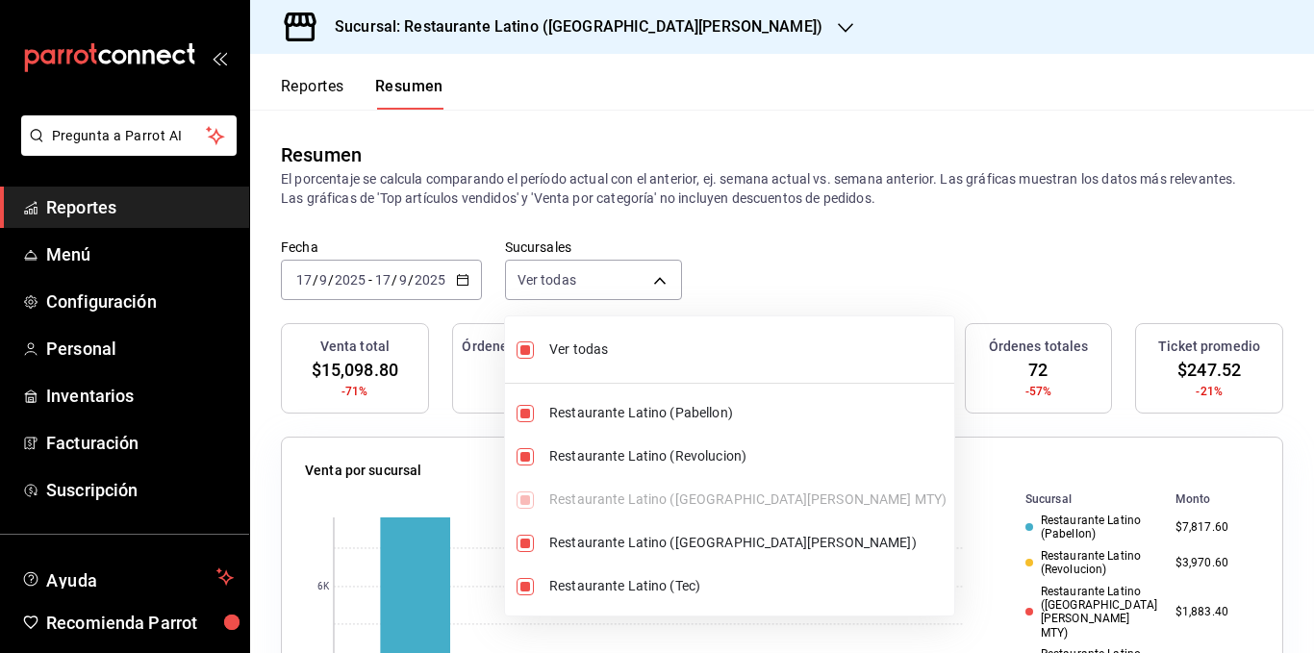
click at [660, 227] on div at bounding box center [657, 326] width 1314 height 653
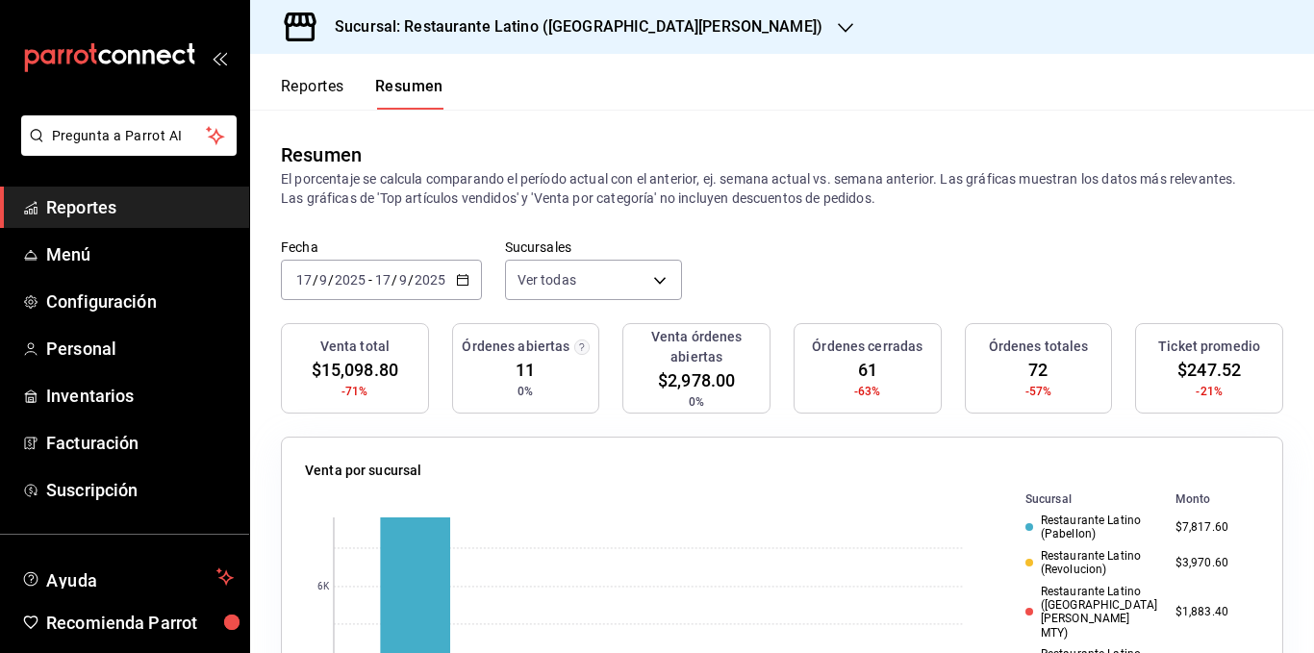
click at [697, 198] on p "El porcentaje se calcula comparando el período actual con el anterior, ej. sema…" at bounding box center [782, 188] width 1002 height 38
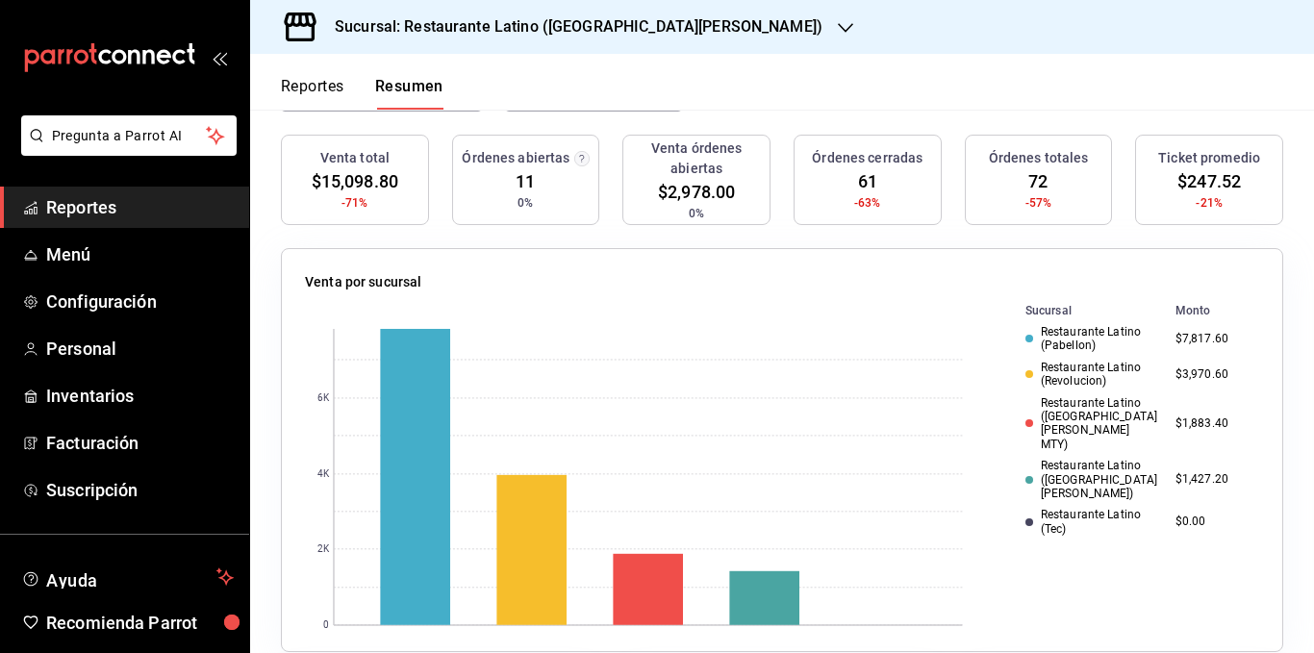
scroll to position [111, 0]
